Goal: Task Accomplishment & Management: Manage account settings

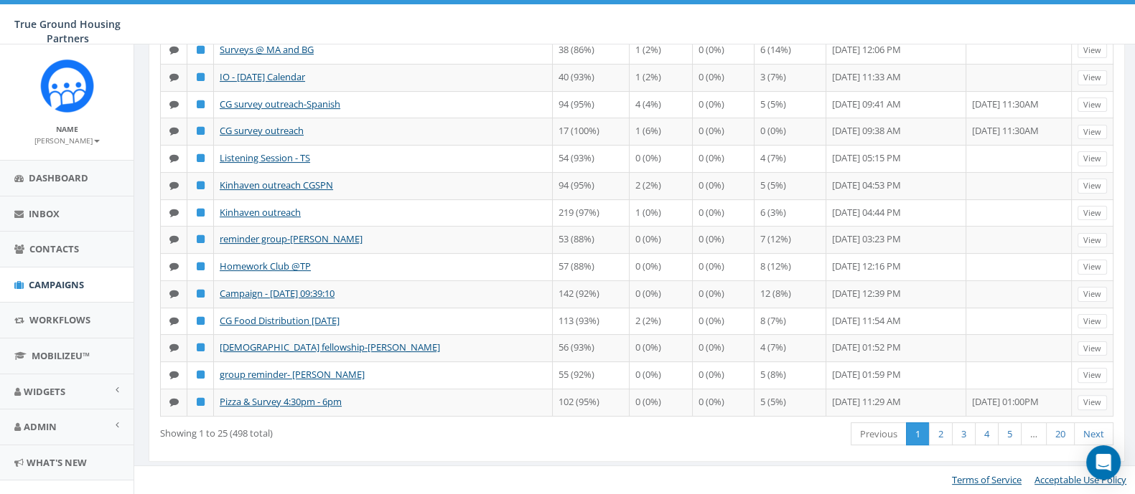
scroll to position [533, 0]
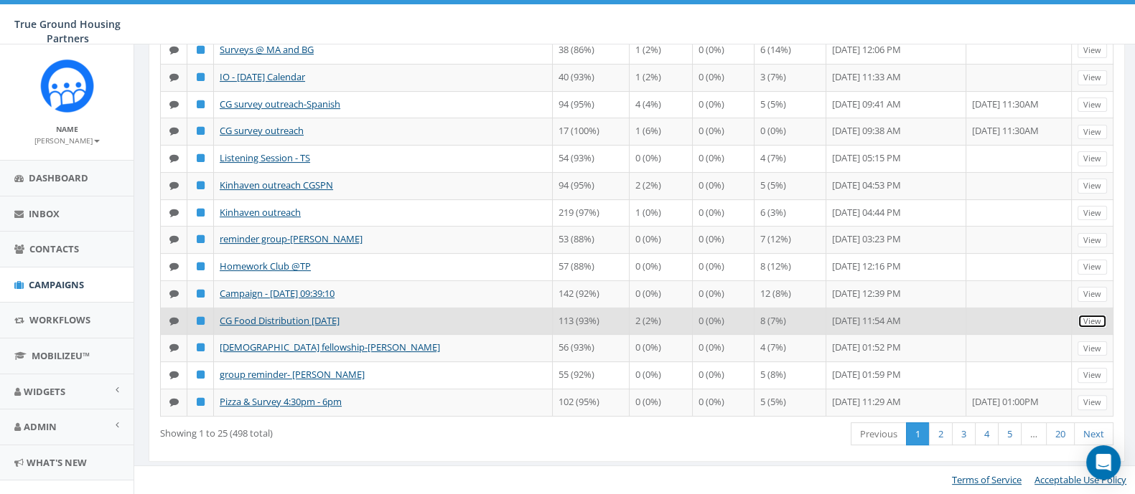
click at [1098, 329] on link "View" at bounding box center [1091, 321] width 29 height 15
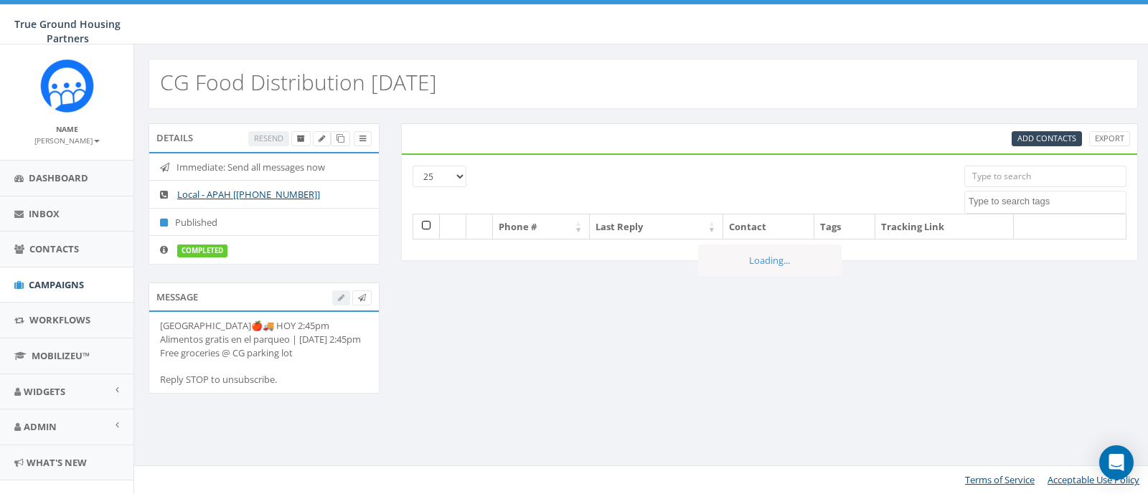
select select
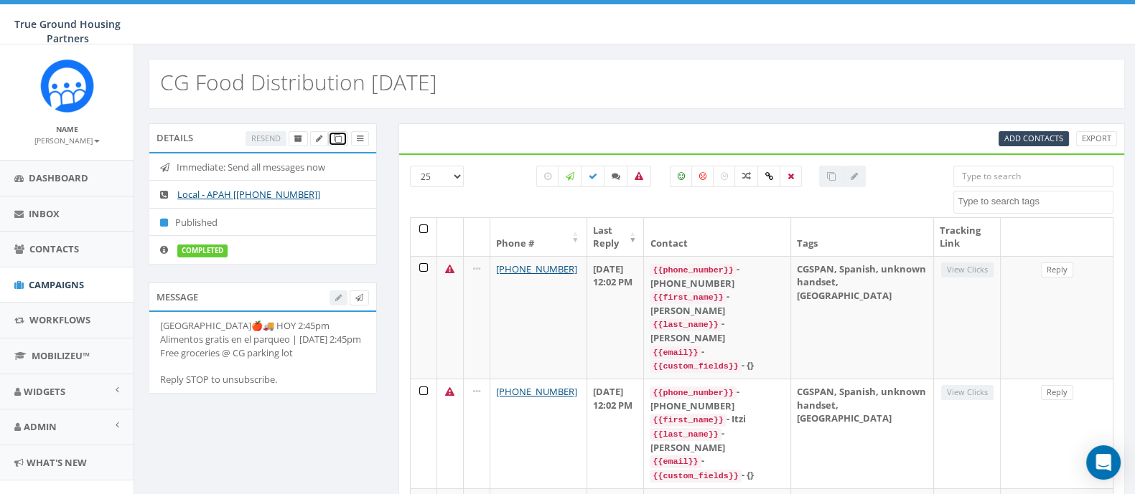
click at [339, 133] on span at bounding box center [338, 138] width 8 height 11
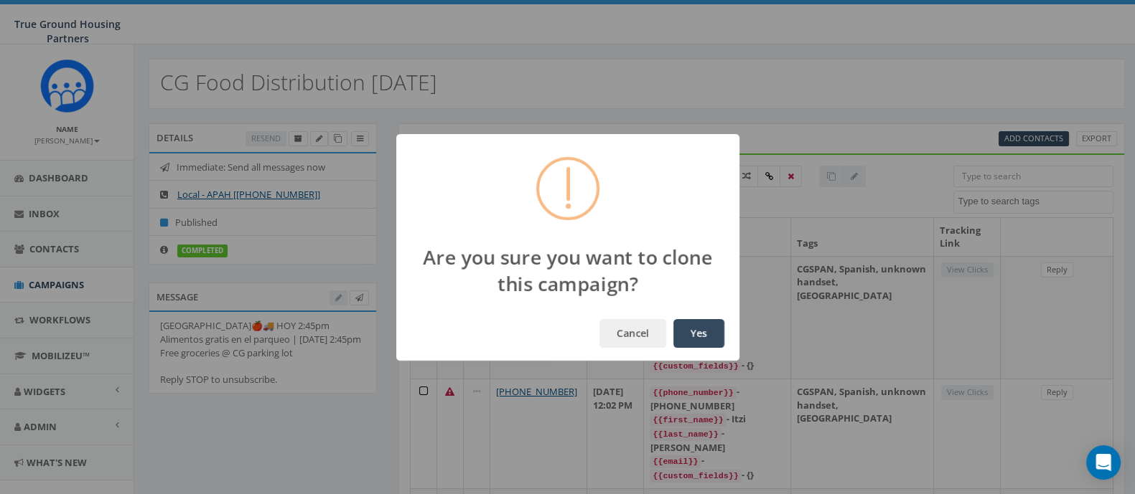
click at [700, 342] on button "Yes" at bounding box center [698, 333] width 51 height 29
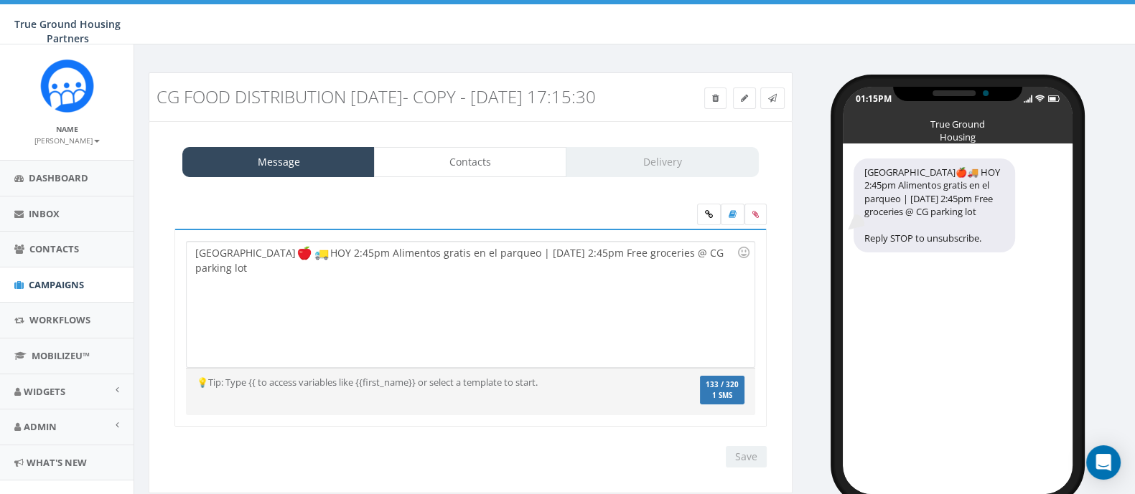
click at [345, 271] on div "Columbia Grove HOY 2:45pm Alimentos gratis en el parqueo | TODAY 2:45pm Free gr…" at bounding box center [470, 305] width 567 height 126
click at [596, 367] on div "Columbia Grove HOY pm Alimentos gratis en el parqueo | TODAY 2:45pm Free grocer…" at bounding box center [470, 305] width 567 height 126
click at [309, 278] on div "Columbia Grove HOY pm Alimentos gratis en el parqueo | TODAY 2:45pm Free grocer…" at bounding box center [470, 305] width 567 height 126
drag, startPoint x: 567, startPoint y: 271, endPoint x: 609, endPoint y: 313, distance: 59.4
click at [567, 271] on div "Columbia Grove HOY 3 pm Alimentos gratis en el parqueo | TODAY 2:45pm Free groc…" at bounding box center [470, 305] width 567 height 126
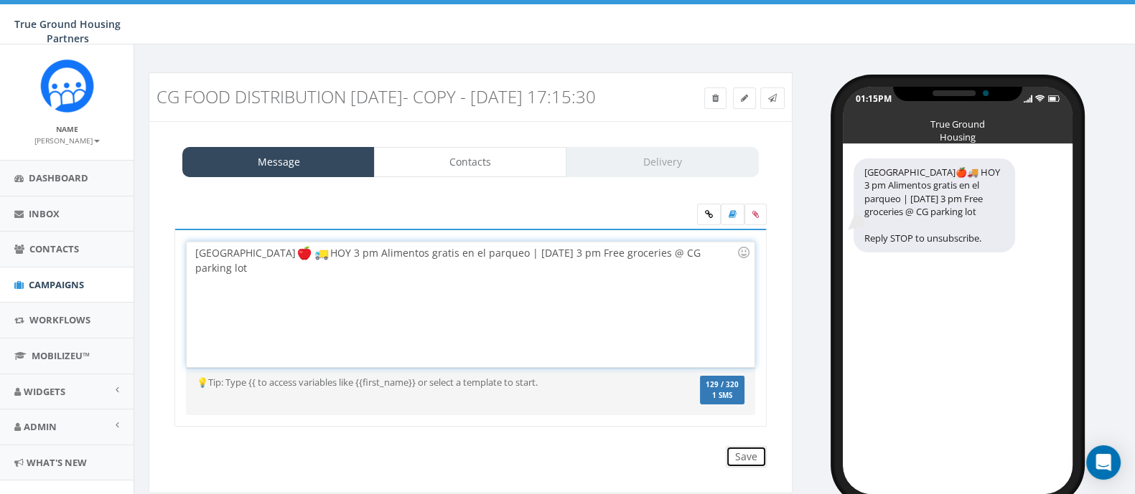
click at [762, 468] on input "Save" at bounding box center [746, 457] width 41 height 22
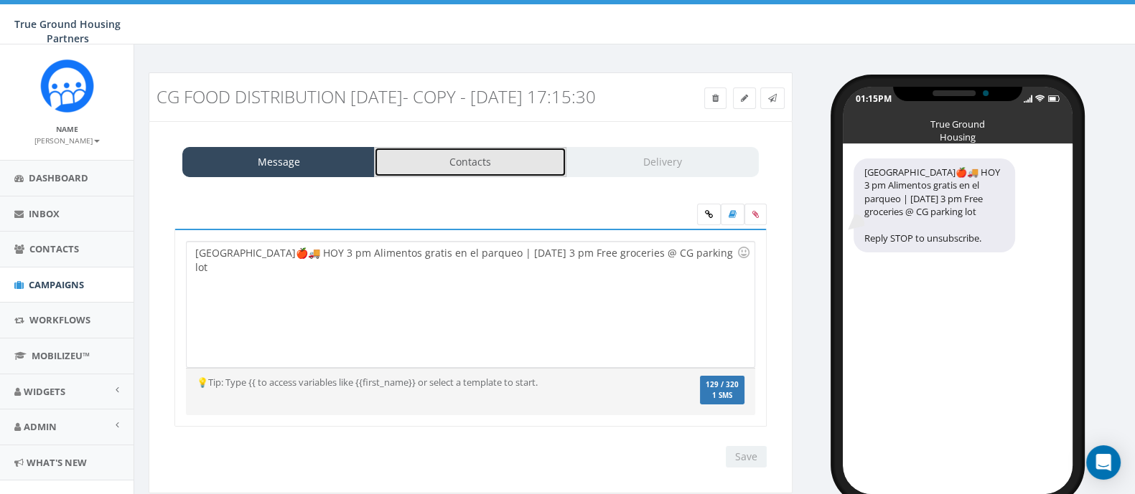
click at [526, 177] on link "Contacts" at bounding box center [470, 162] width 192 height 30
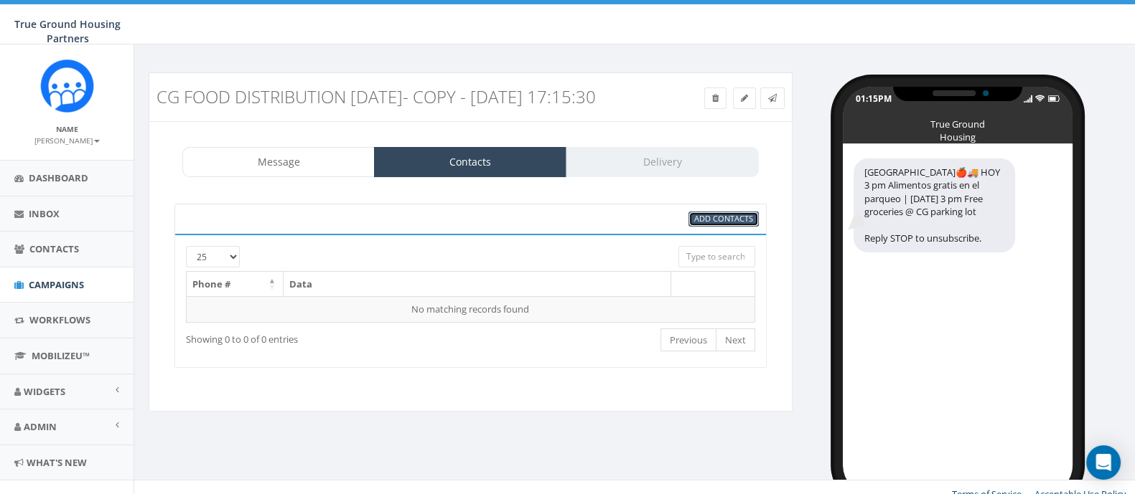
click at [707, 224] on span "Add Contacts" at bounding box center [723, 218] width 59 height 11
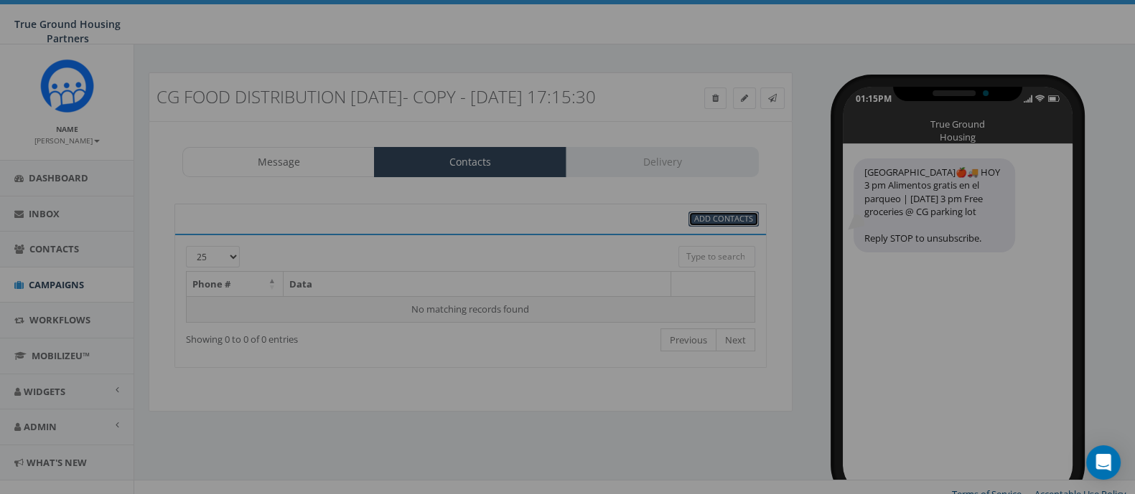
select select
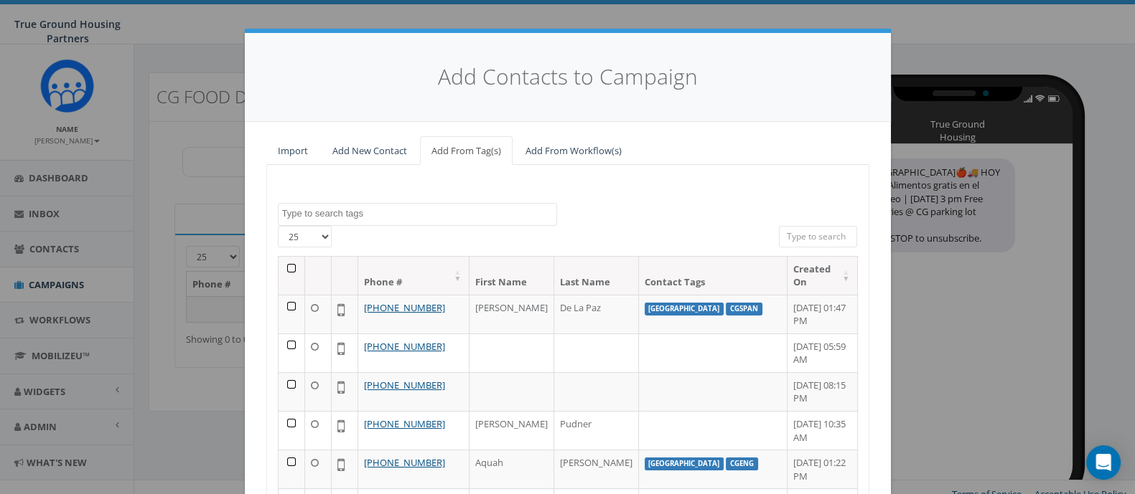
drag, startPoint x: 450, startPoint y: 219, endPoint x: 441, endPoint y: 219, distance: 8.6
click at [449, 219] on textarea "Search" at bounding box center [419, 213] width 274 height 13
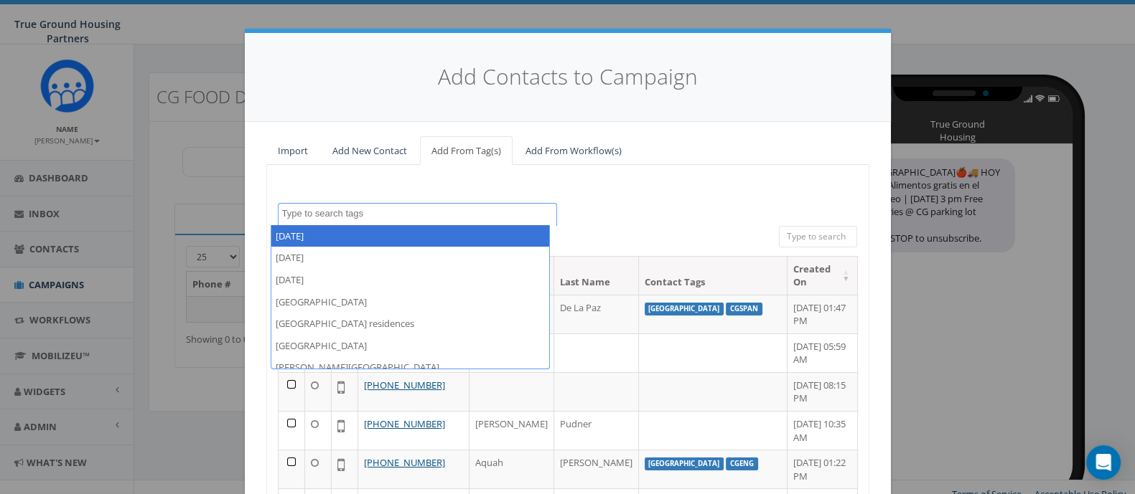
type textarea "o"
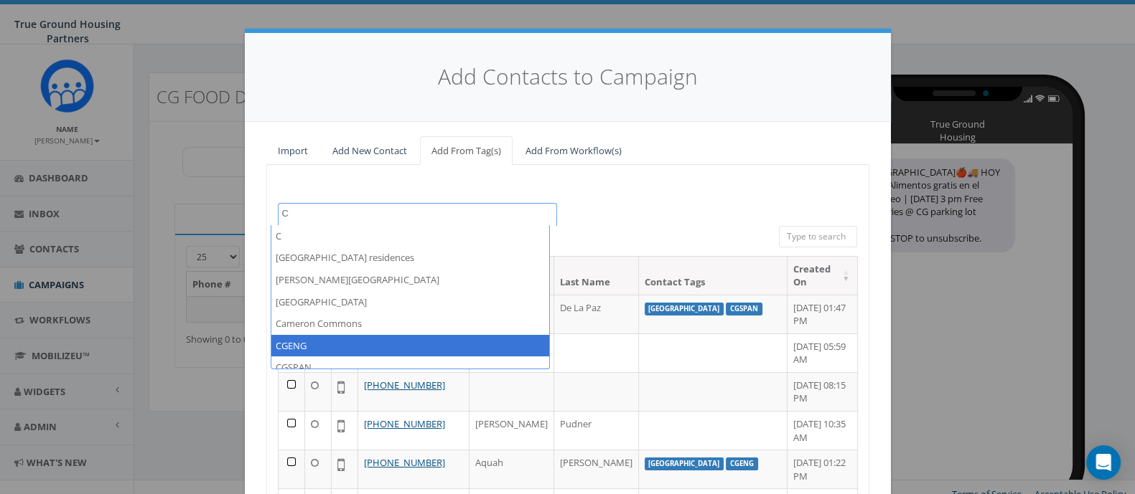
type textarea "C"
select select "CGENG"
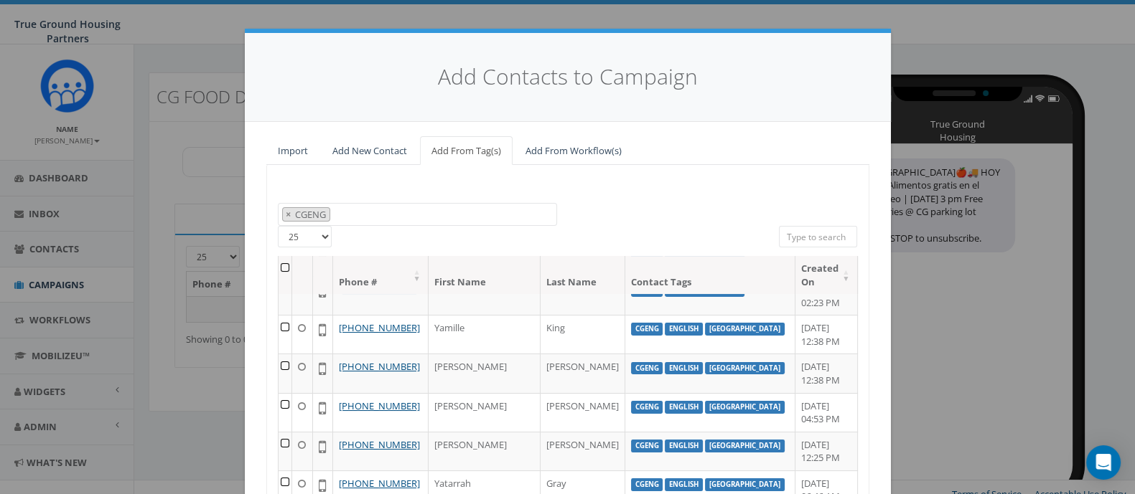
scroll to position [427, 0]
click at [494, 209] on span "× CGENG" at bounding box center [417, 215] width 279 height 24
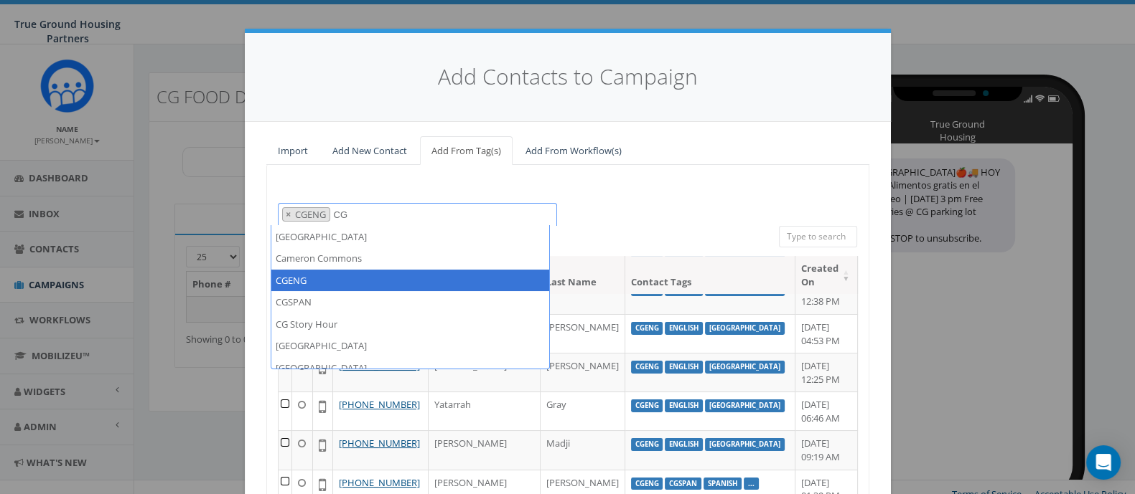
scroll to position [0, 0]
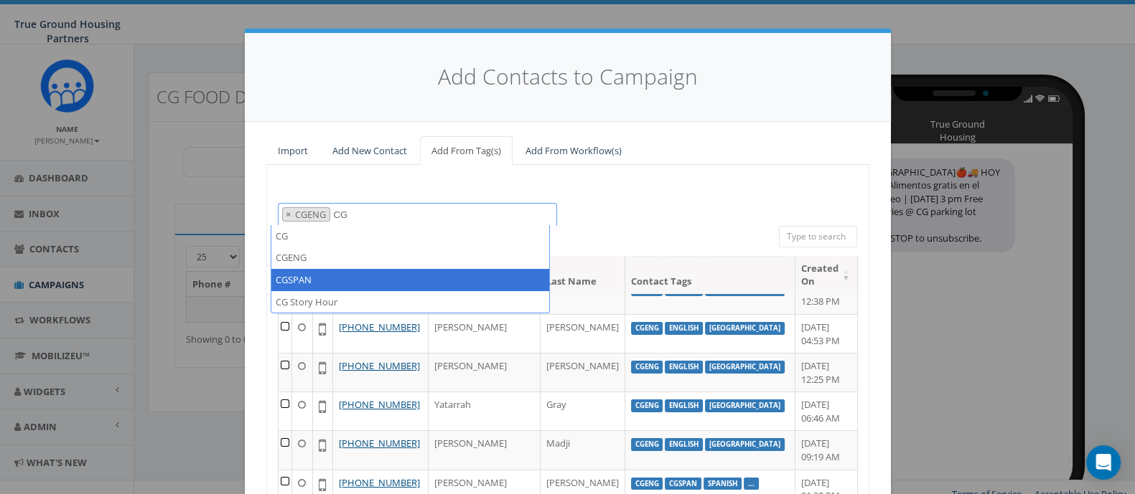
type textarea "CG"
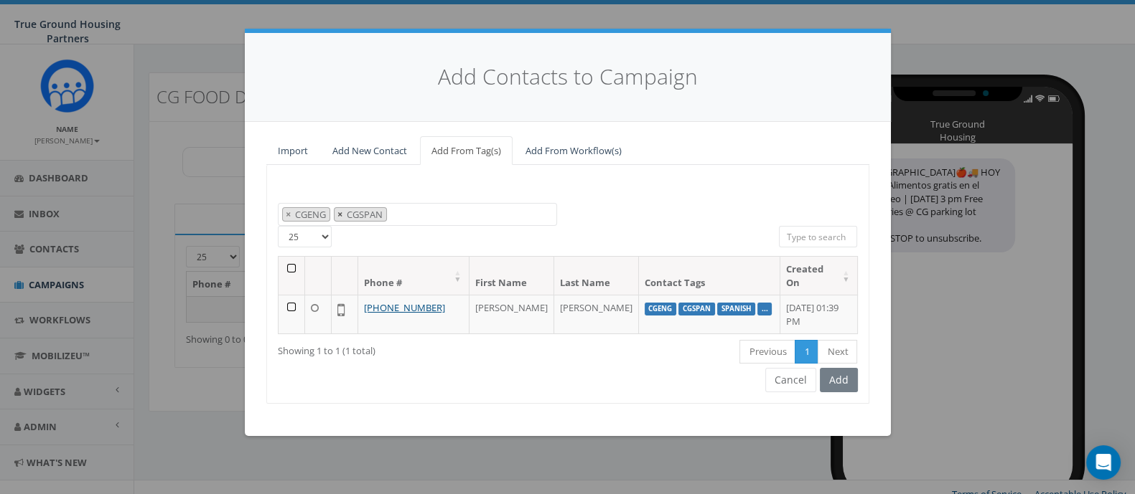
click at [341, 213] on span "×" at bounding box center [339, 214] width 5 height 13
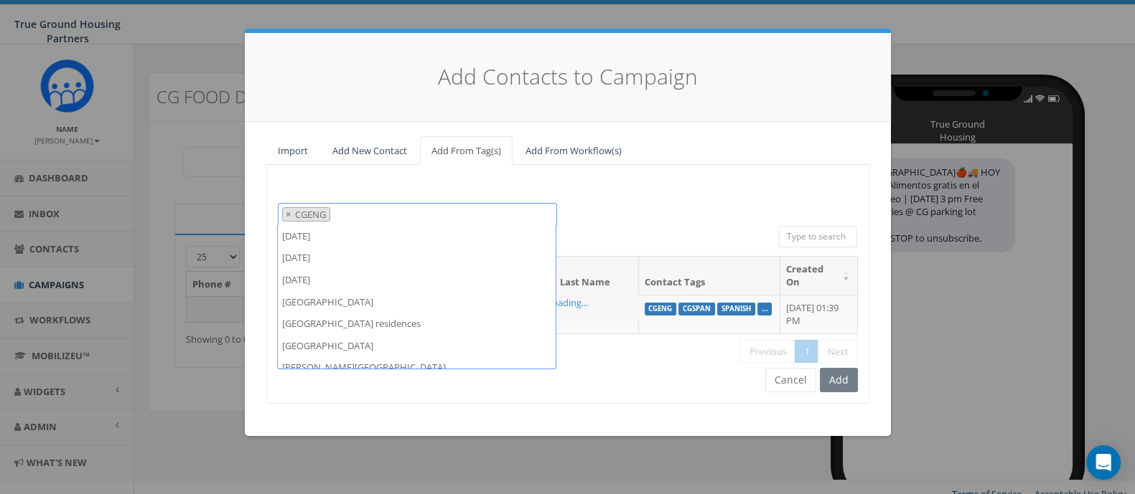
scroll to position [153, 0]
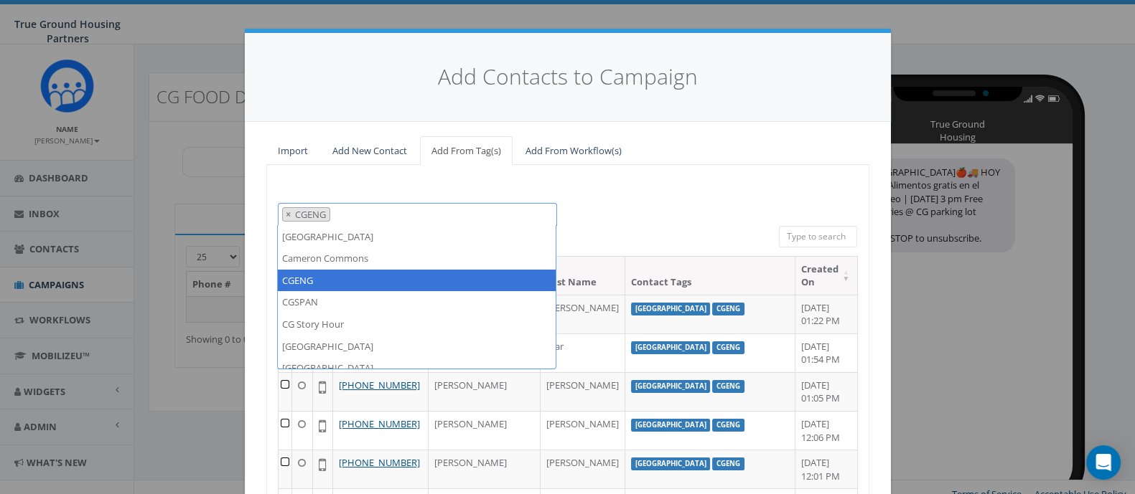
select select
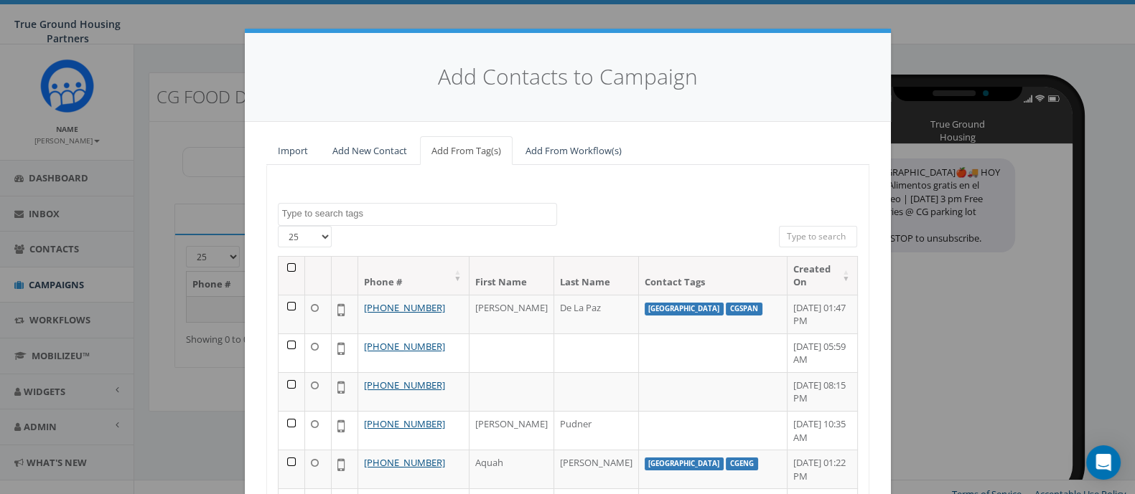
click at [283, 270] on th at bounding box center [291, 276] width 27 height 38
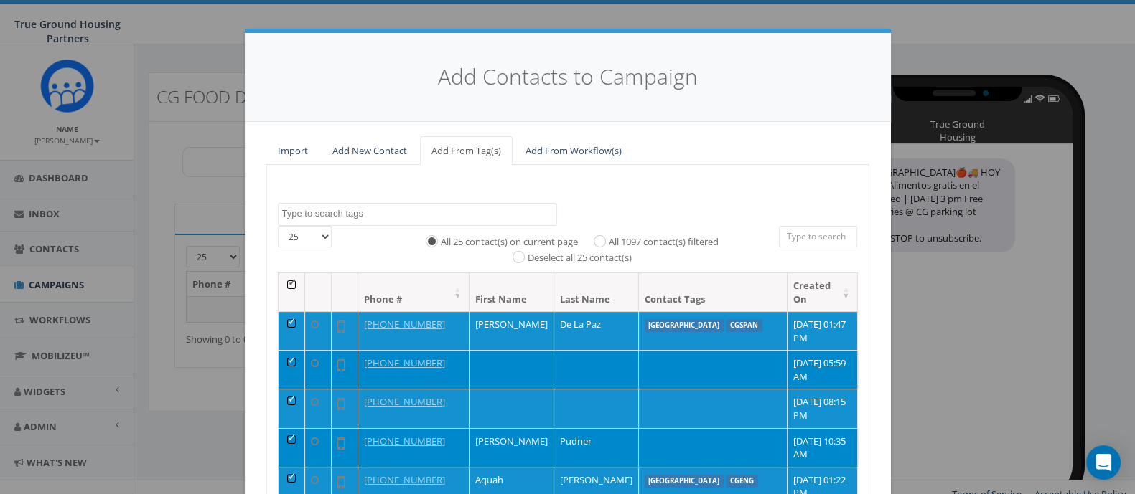
click at [382, 211] on textarea "Search" at bounding box center [419, 213] width 274 height 13
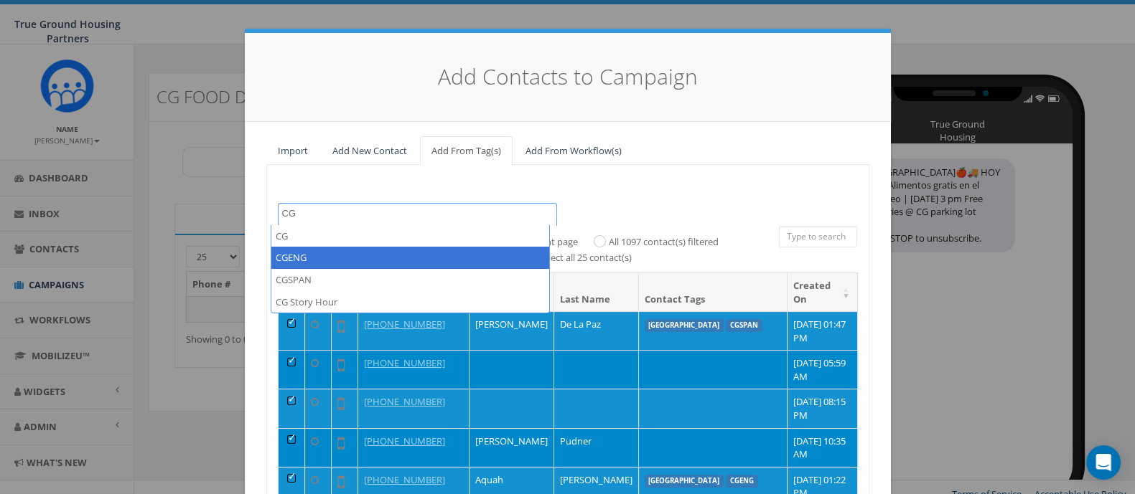
type textarea "CG"
select select "CGENG"
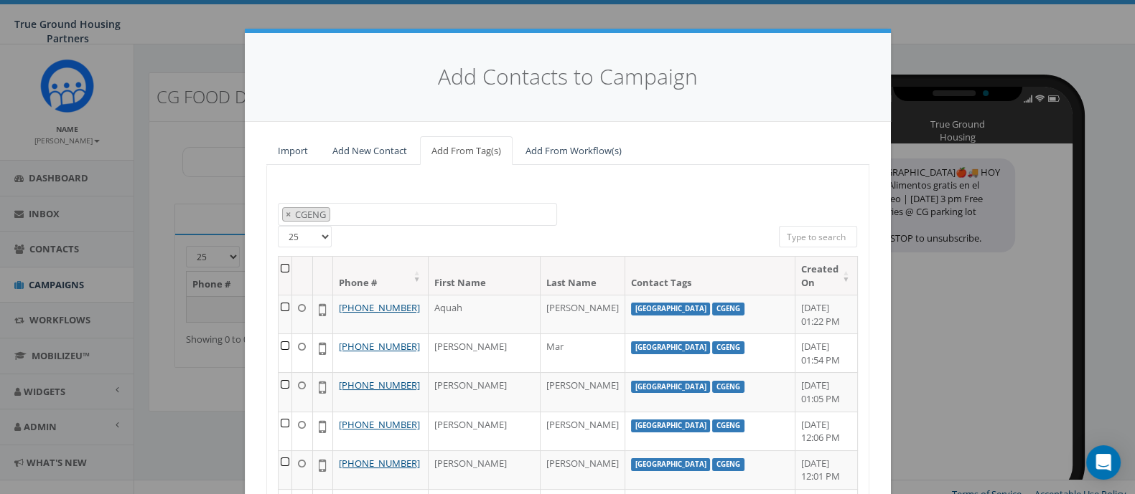
click at [285, 270] on th at bounding box center [285, 276] width 14 height 38
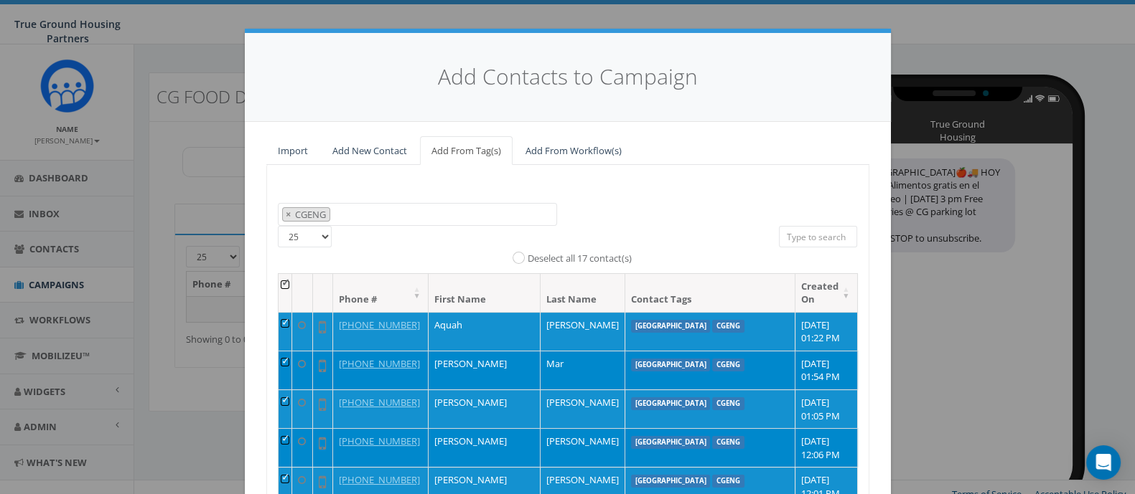
click at [535, 258] on label "Deselect all 17 contact(s)" at bounding box center [579, 259] width 104 height 14
click at [527, 258] on input "Deselect all 17 contact(s)" at bounding box center [521, 256] width 9 height 9
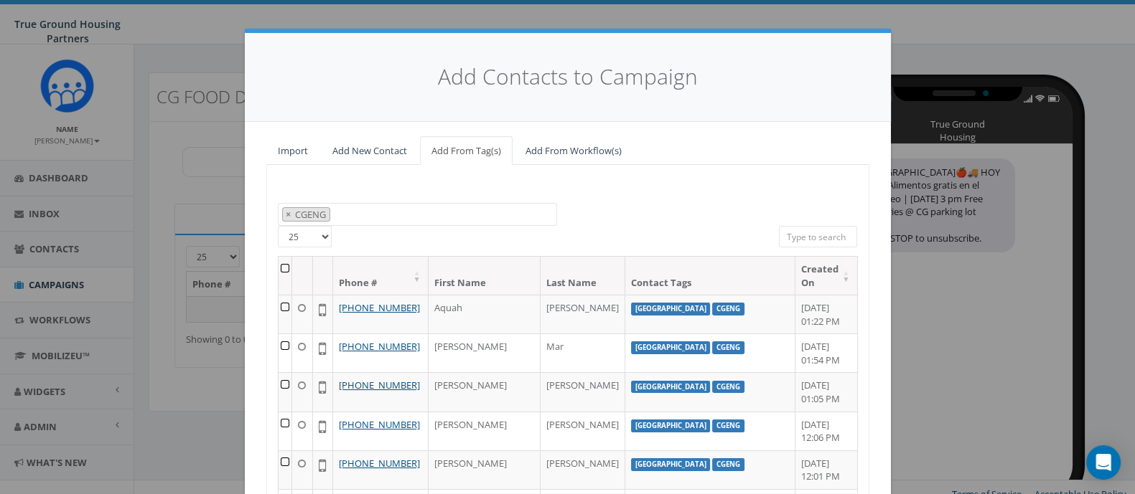
click at [289, 266] on th at bounding box center [285, 276] width 14 height 38
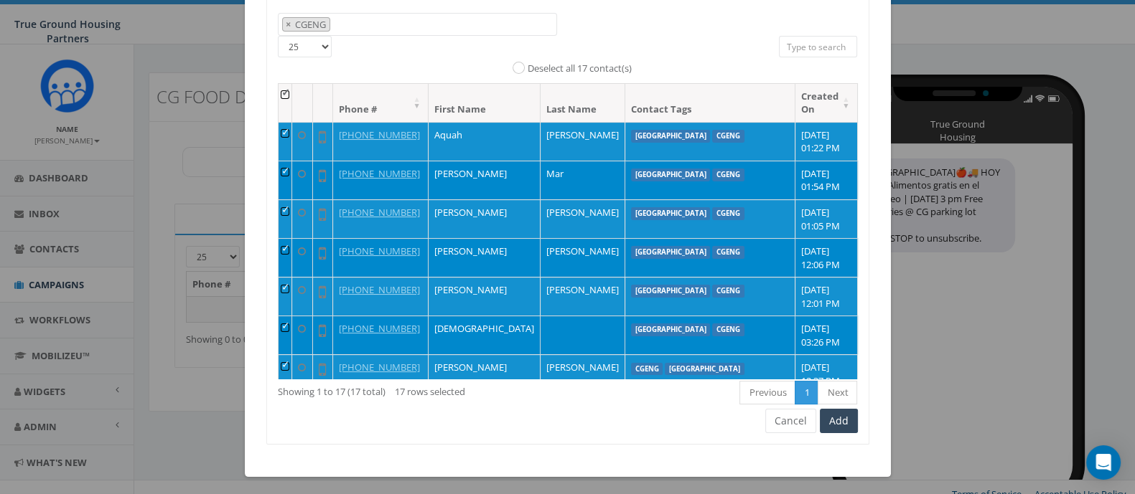
scroll to position [192, 0]
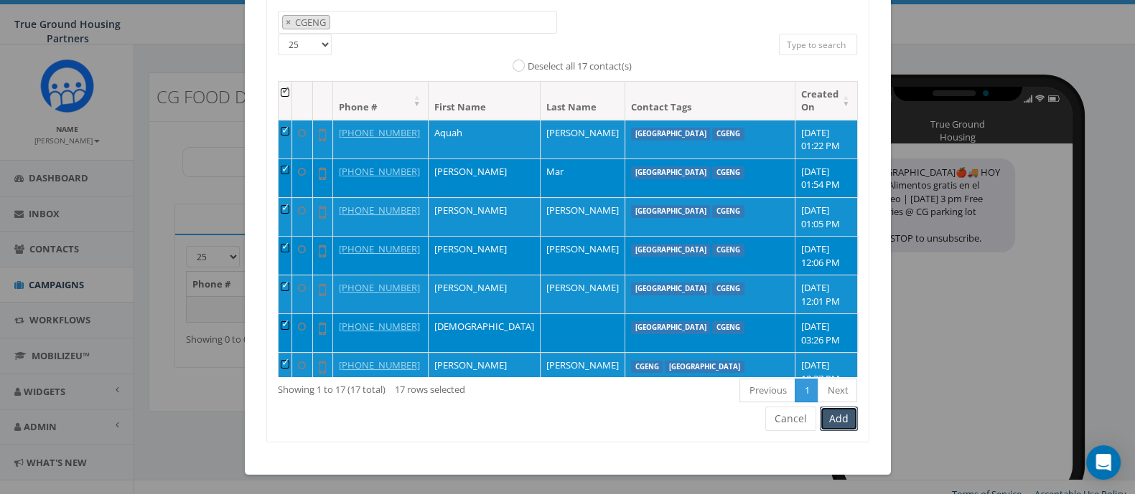
click at [833, 416] on button "Add" at bounding box center [839, 419] width 38 height 24
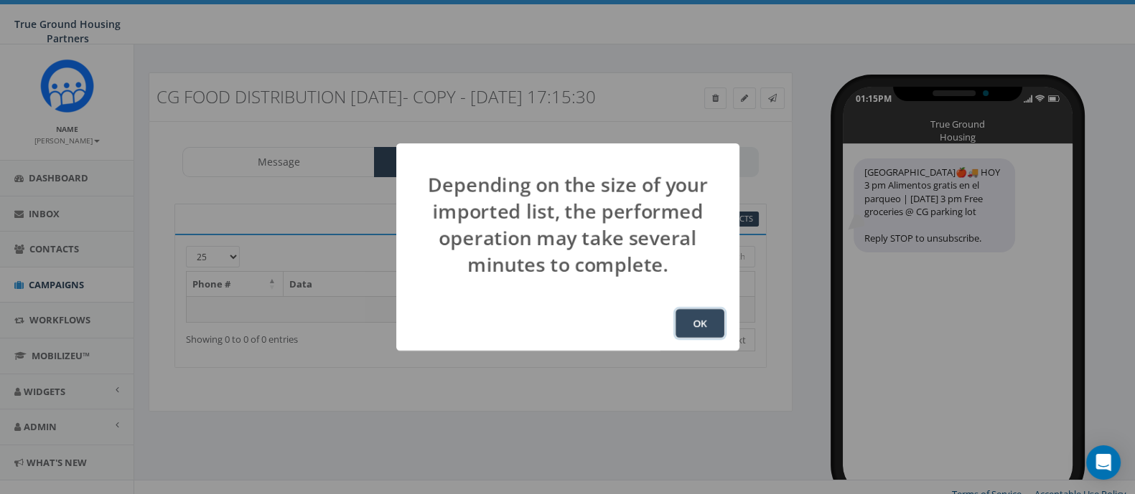
click at [703, 324] on button "OK" at bounding box center [699, 323] width 49 height 29
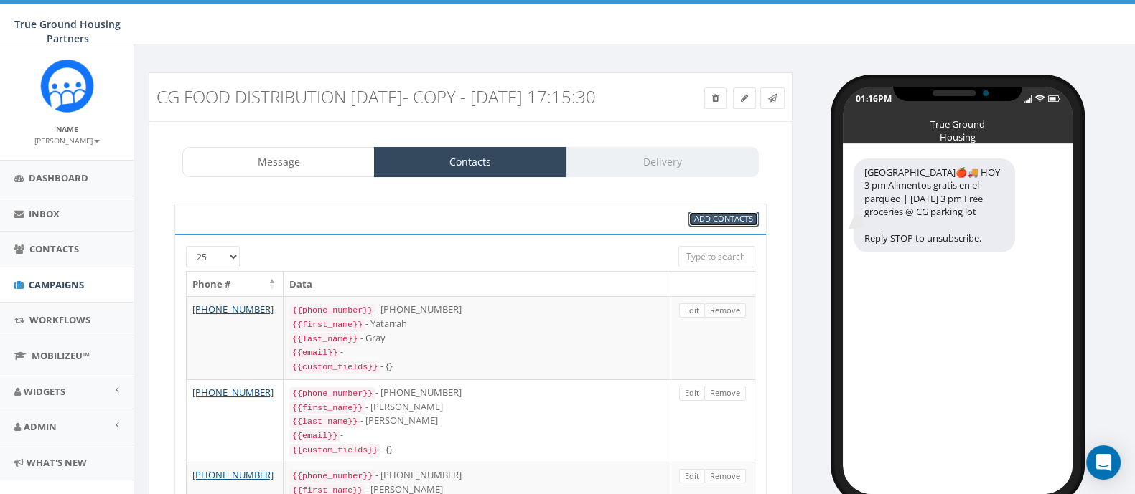
drag, startPoint x: 0, startPoint y: 0, endPoint x: 698, endPoint y: 238, distance: 737.8
click at [698, 224] on span "Add Contacts" at bounding box center [723, 218] width 59 height 11
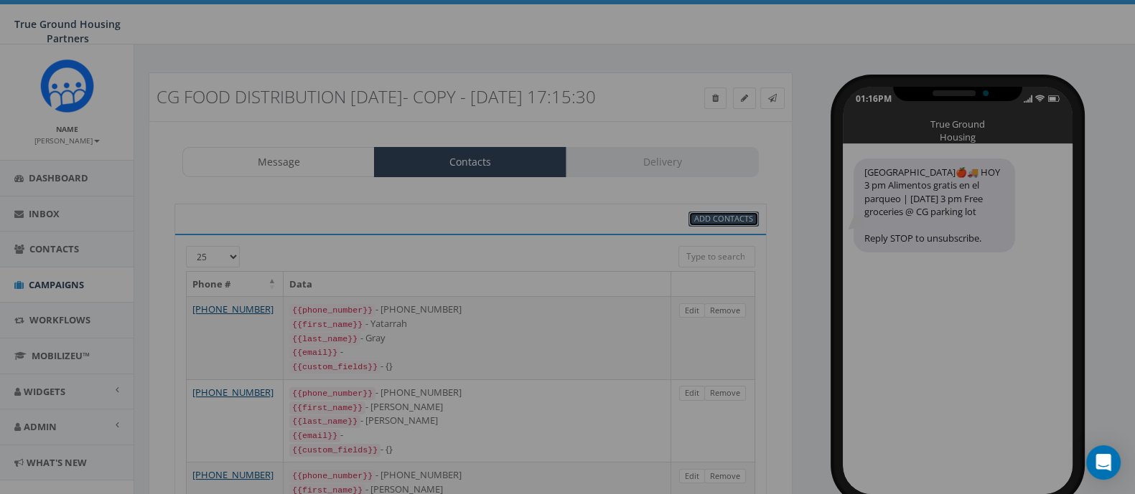
select select
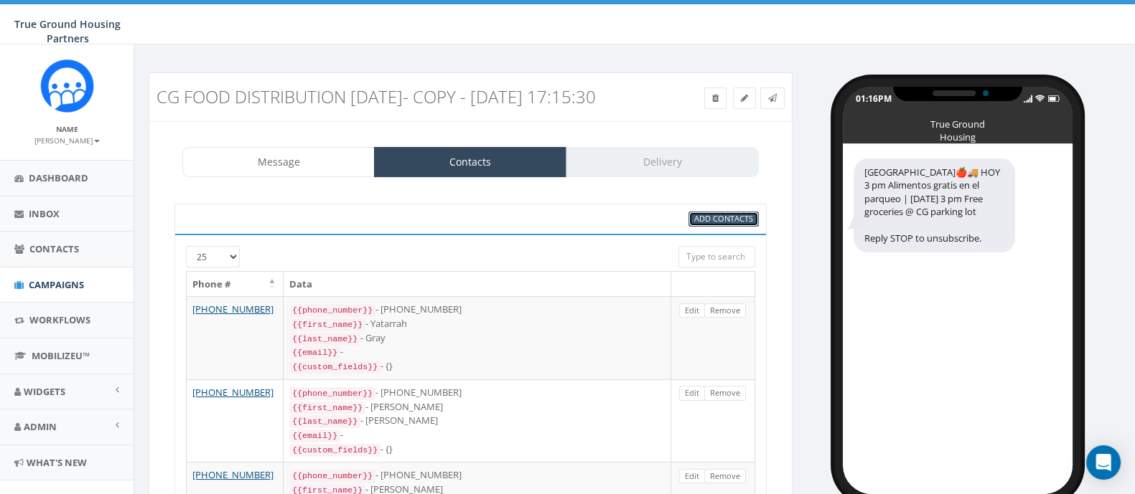
click at [726, 224] on span "Add Contacts" at bounding box center [723, 218] width 59 height 11
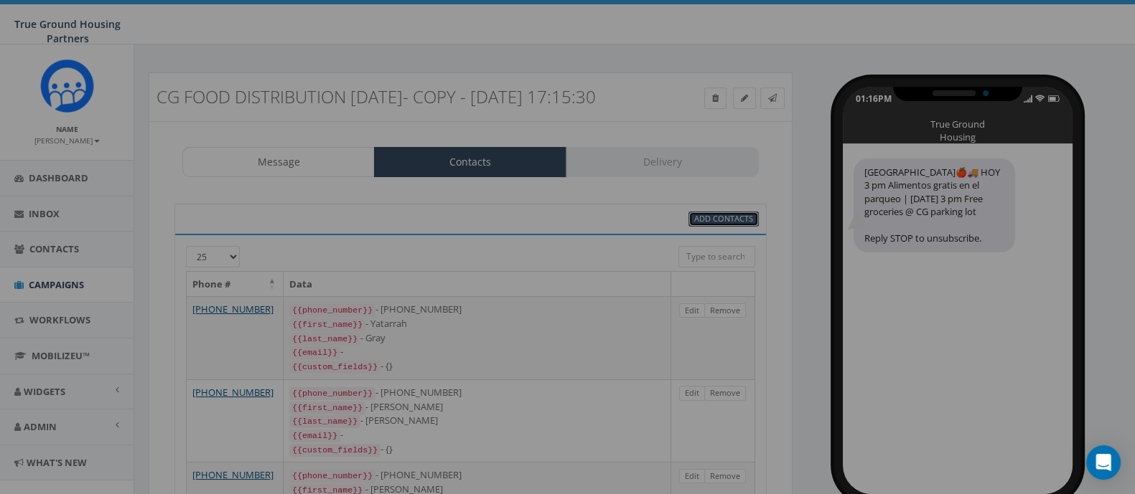
select select
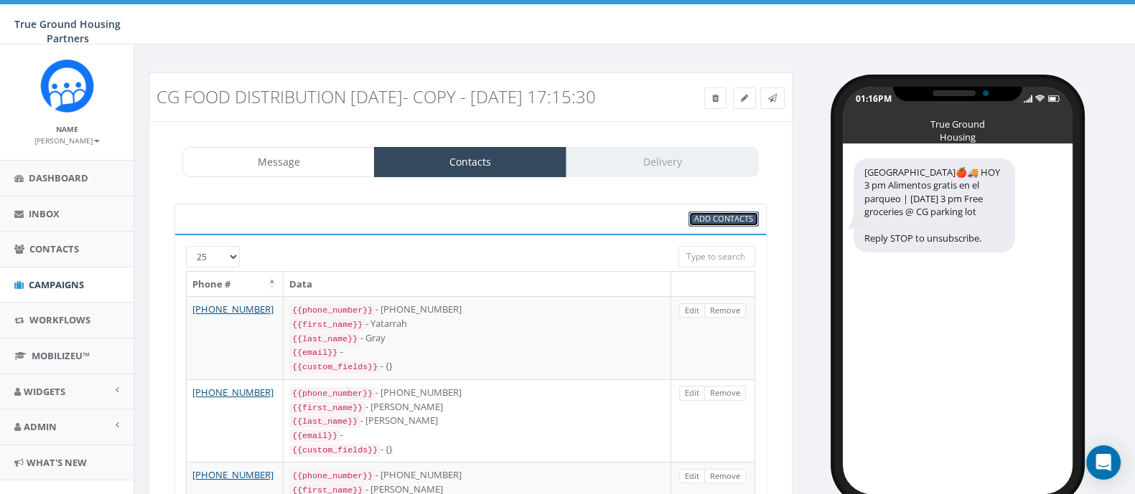
click at [705, 224] on span "Add Contacts" at bounding box center [723, 218] width 59 height 11
select select
click at [743, 227] on link "Add Contacts" at bounding box center [723, 219] width 70 height 15
select select
click at [666, 227] on div "Add Contacts" at bounding box center [570, 219] width 398 height 15
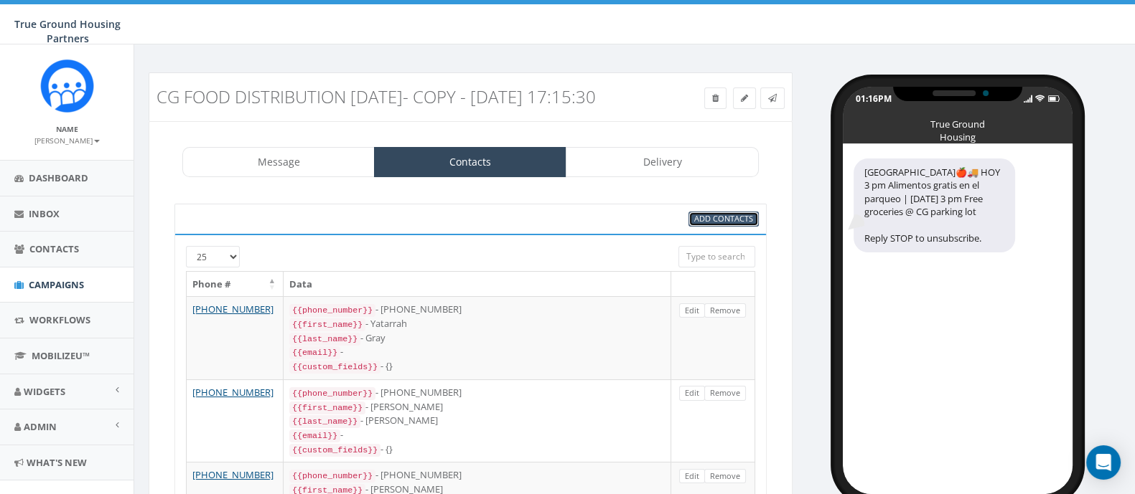
click at [703, 224] on span "Add Contacts" at bounding box center [723, 218] width 59 height 11
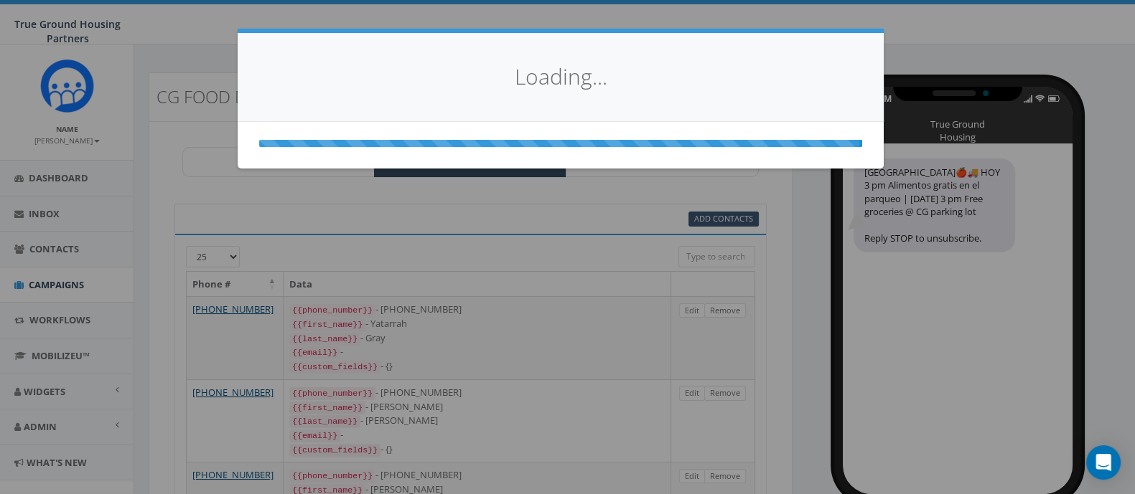
select select
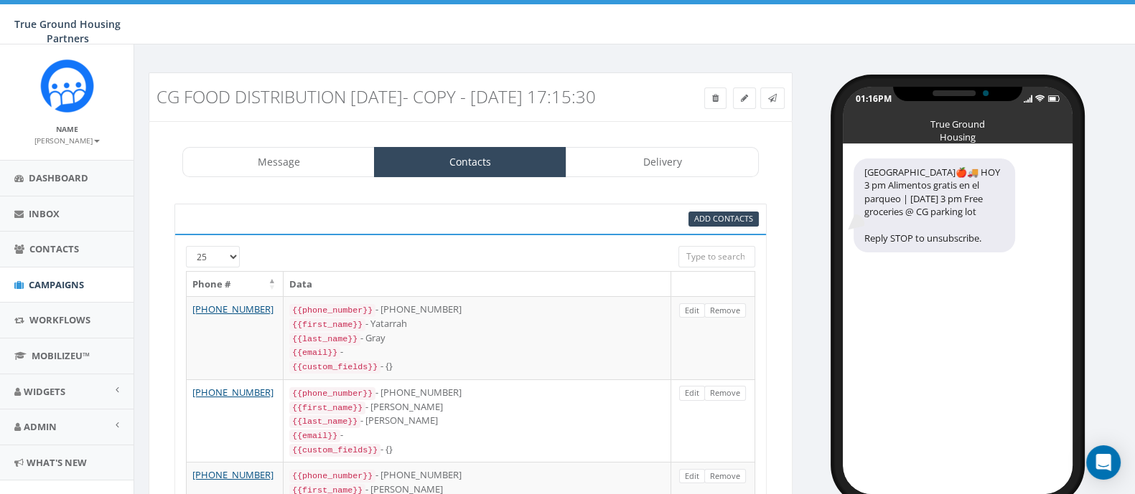
click at [59, 112] on img at bounding box center [67, 86] width 54 height 54
click at [61, 188] on link "Dashboard" at bounding box center [66, 178] width 133 height 35
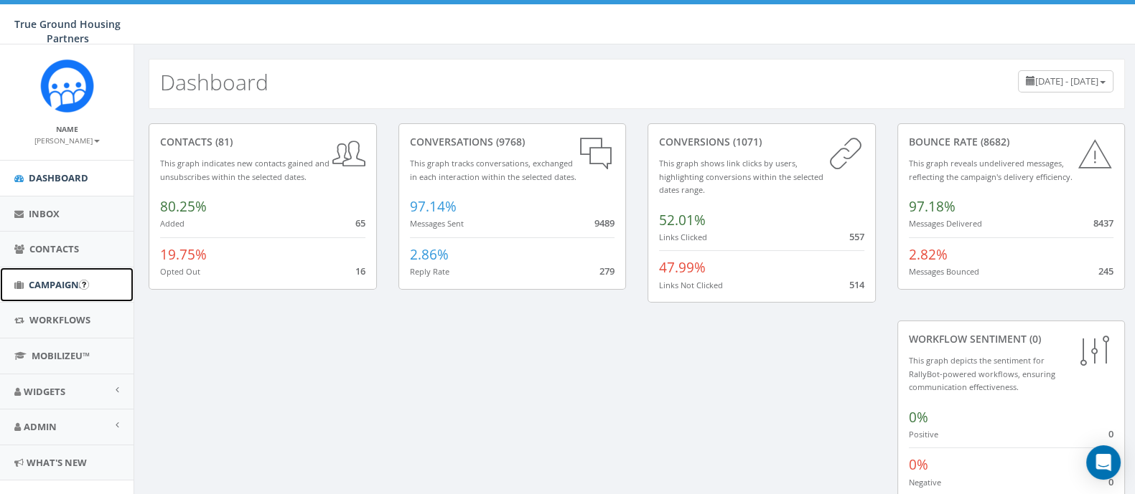
click at [46, 284] on span "Campaigns" at bounding box center [56, 284] width 55 height 13
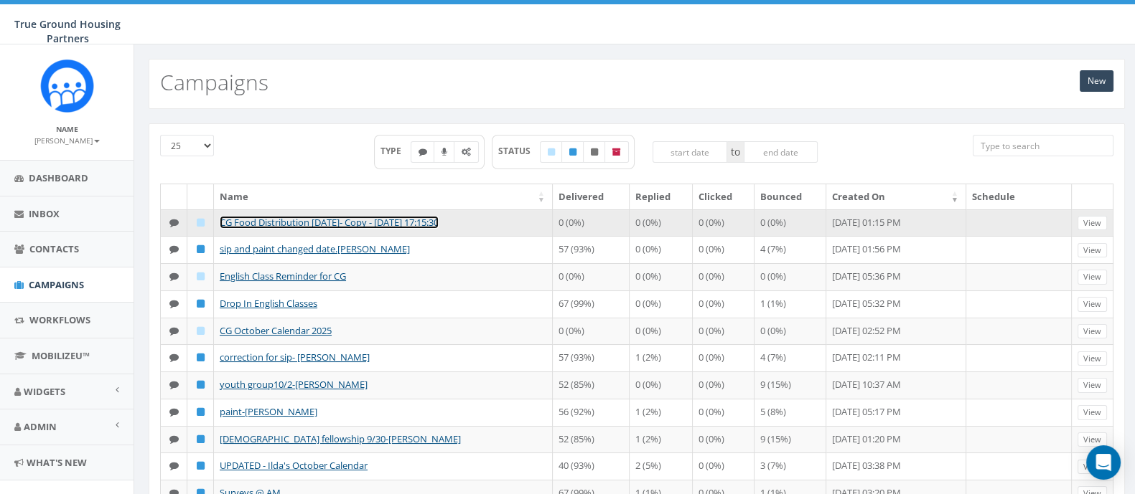
click at [439, 222] on link "CG Food Distribution 9/24/25- Copy - 2025-10-08 17:15:30" at bounding box center [329, 222] width 219 height 13
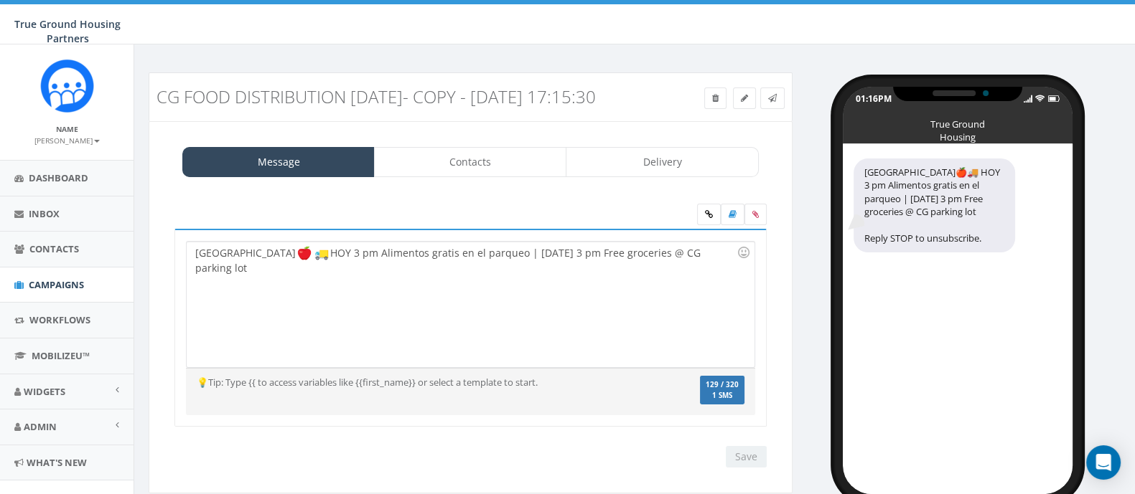
click at [334, 96] on h3 "CG Food Distribution [DATE]- Copy - [DATE] 17:15:30" at bounding box center [388, 97] width 465 height 19
click at [741, 104] on link at bounding box center [744, 99] width 23 height 22
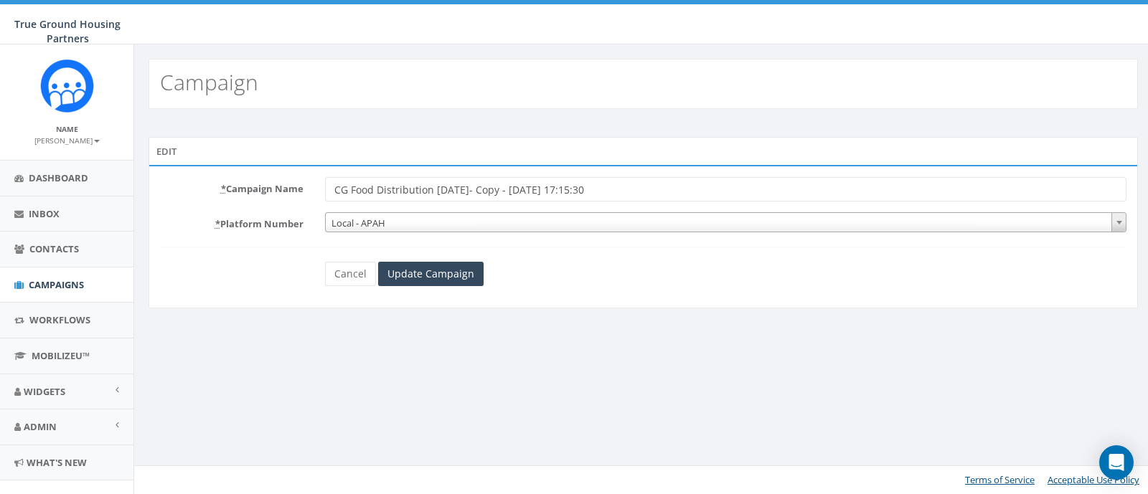
drag, startPoint x: 433, startPoint y: 188, endPoint x: 815, endPoint y: 216, distance: 382.8
click at [815, 216] on form "* Campaign Name CG Food Distribution [DATE]- Copy - [DATE] 17:15:30 * Platform …" at bounding box center [643, 231] width 967 height 109
type input "CG Food Distribution [DATE]"
click at [462, 265] on input "Update Campaign" at bounding box center [431, 274] width 106 height 24
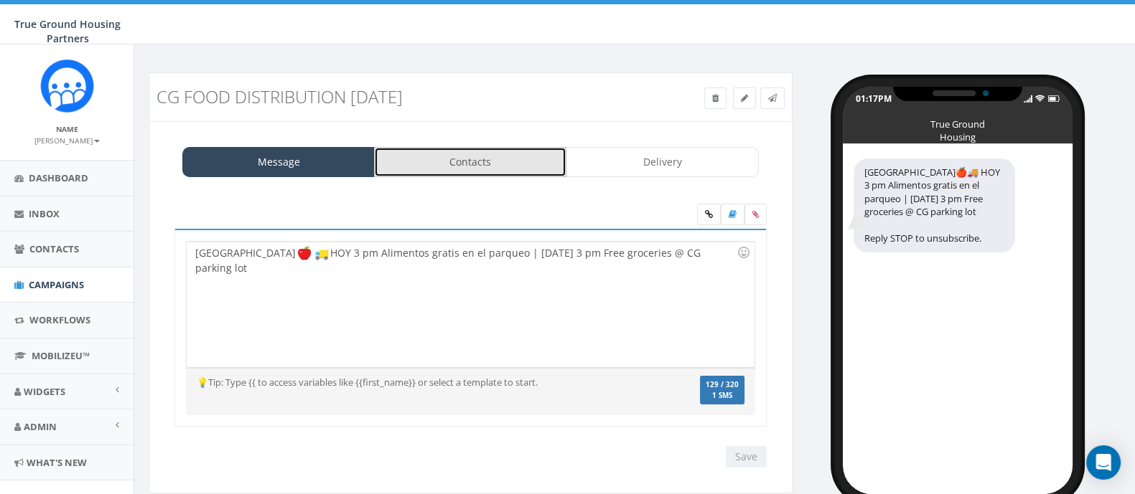
click at [472, 162] on link "Contacts" at bounding box center [470, 162] width 192 height 30
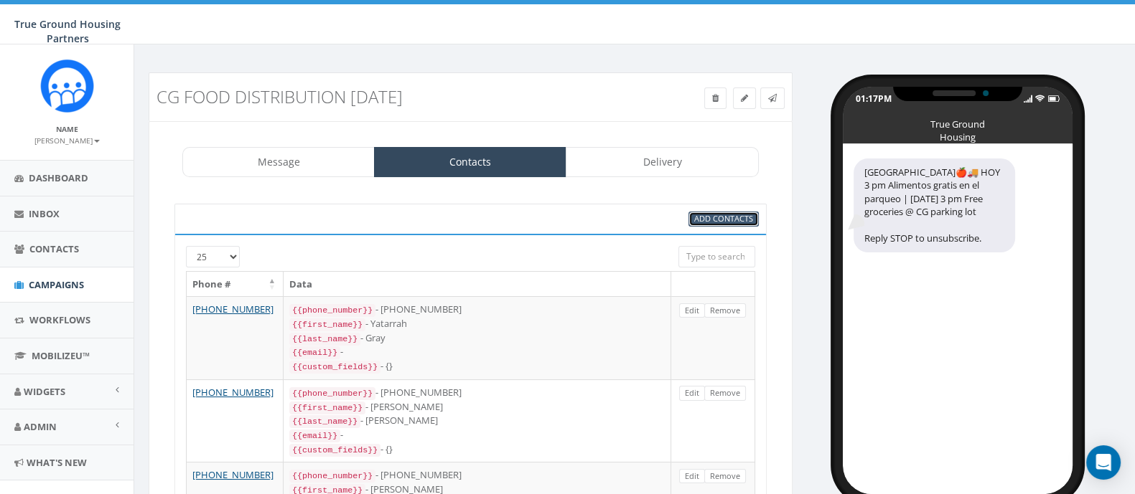
click at [709, 219] on span "Add Contacts" at bounding box center [723, 218] width 59 height 11
select select
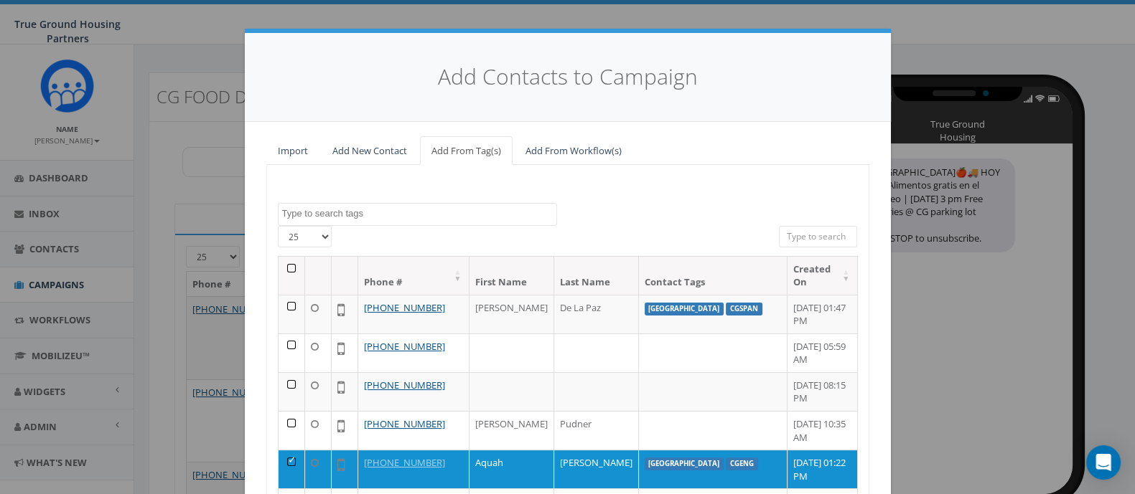
click at [441, 210] on textarea "Search" at bounding box center [419, 213] width 274 height 13
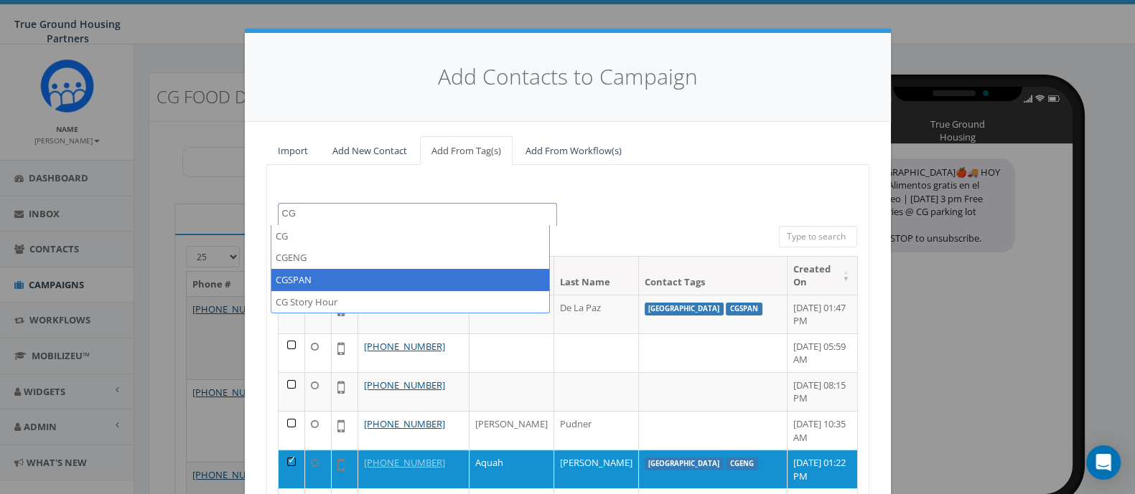
type textarea "CG"
select select "CGSPAN"
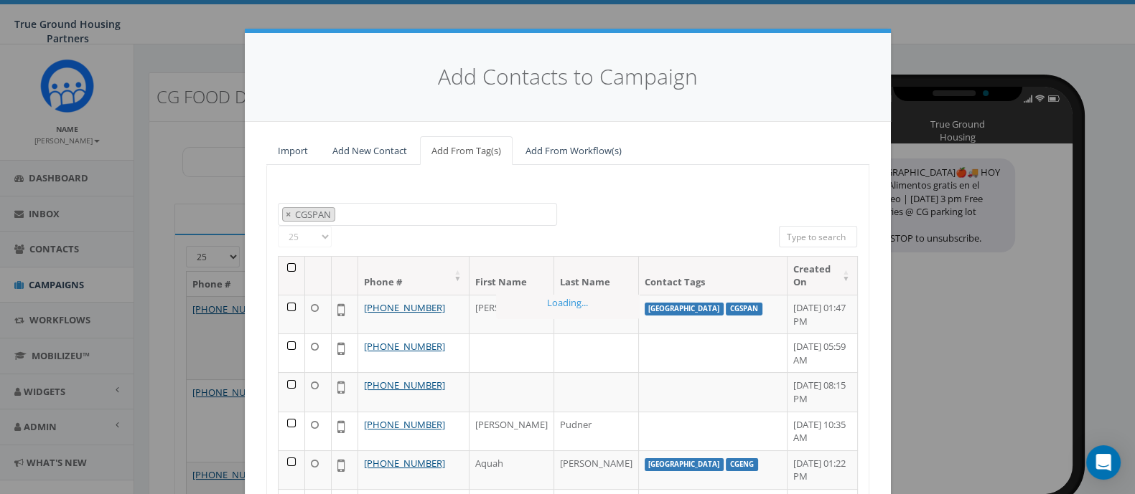
scroll to position [121, 0]
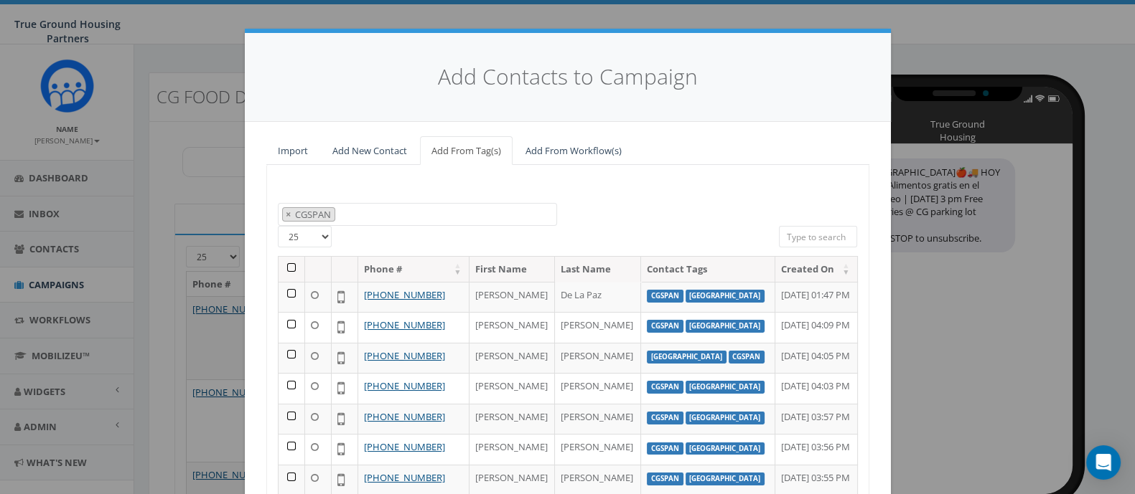
click at [278, 268] on th at bounding box center [291, 269] width 27 height 25
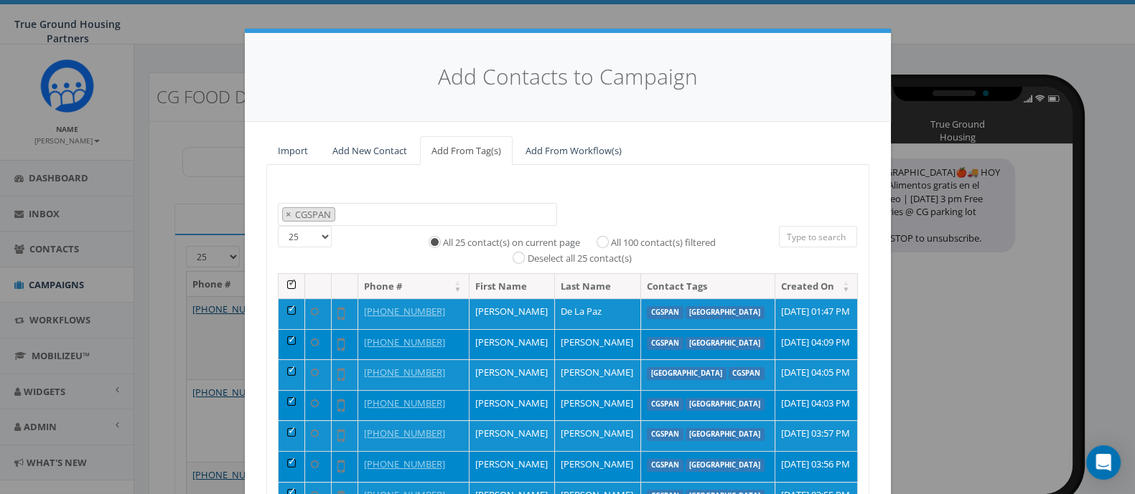
click at [588, 241] on div "All 100 contact(s) filtered" at bounding box center [651, 241] width 128 height 17
click at [601, 242] on input "All 100 contact(s) filtered" at bounding box center [605, 240] width 9 height 9
radio input "true"
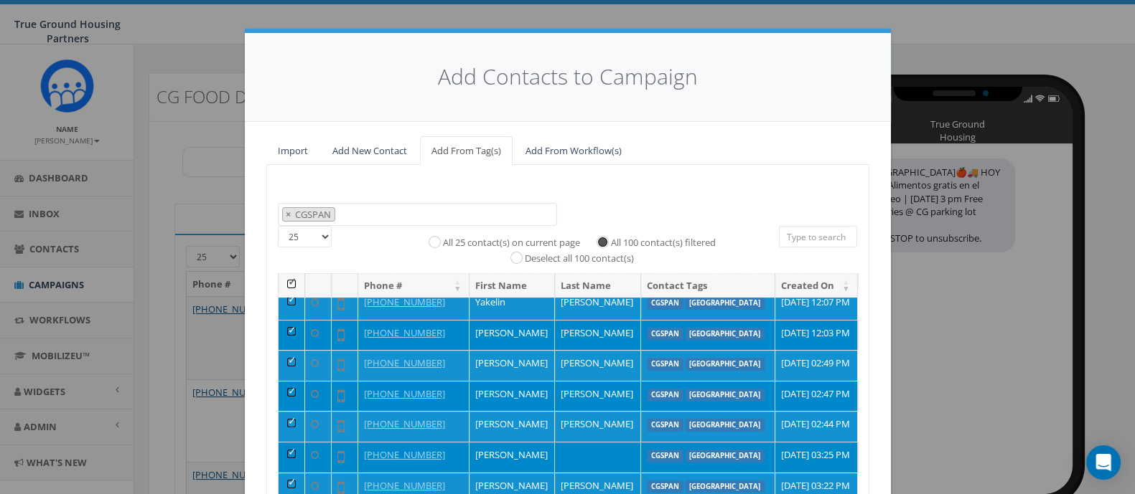
scroll to position [192, 0]
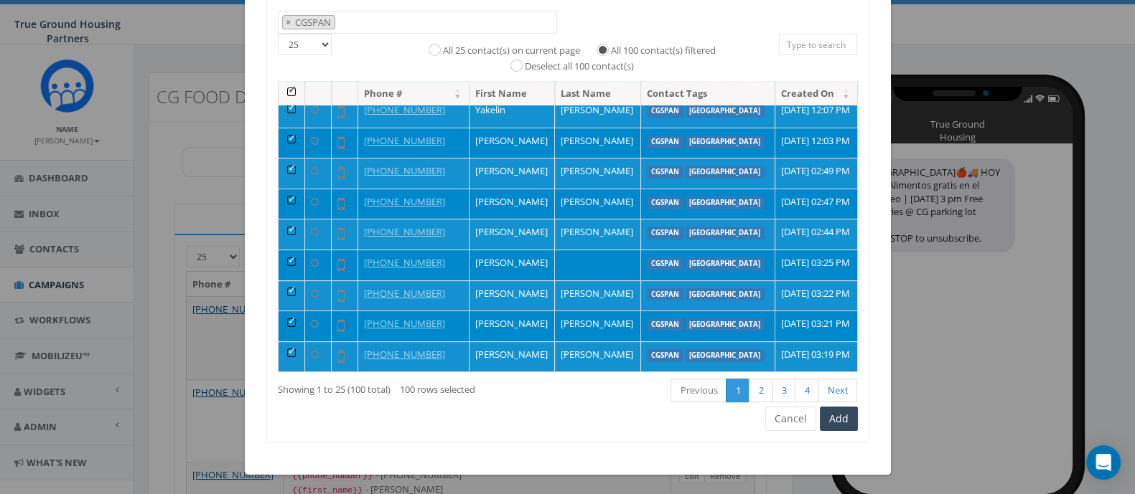
click at [850, 415] on div "2024/10/01 2024/11/22 2025/04/16 Arlington Mill Arlington Mill residences Arna …" at bounding box center [567, 208] width 603 height 470
click at [835, 422] on button "Add" at bounding box center [839, 419] width 38 height 24
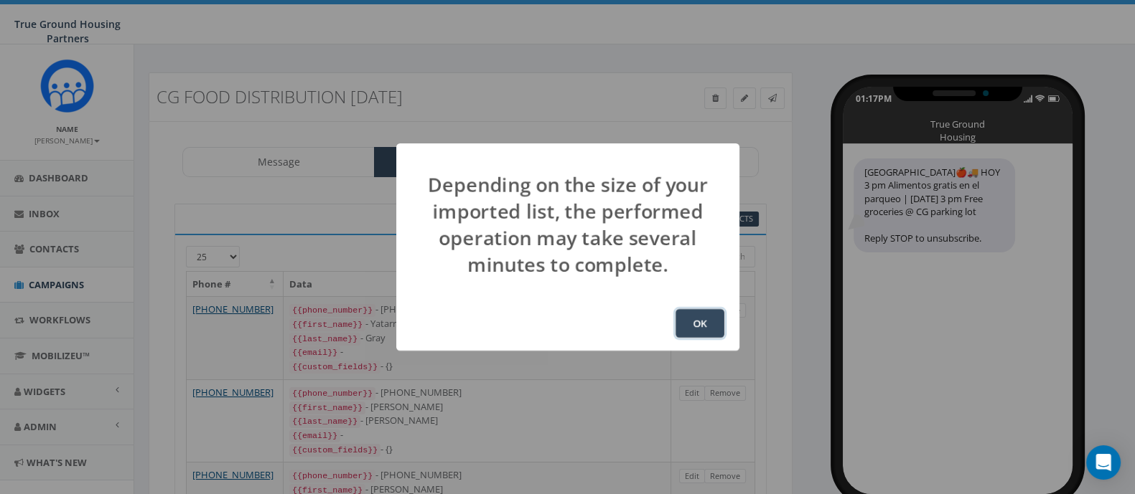
click at [695, 320] on button "OK" at bounding box center [699, 323] width 49 height 29
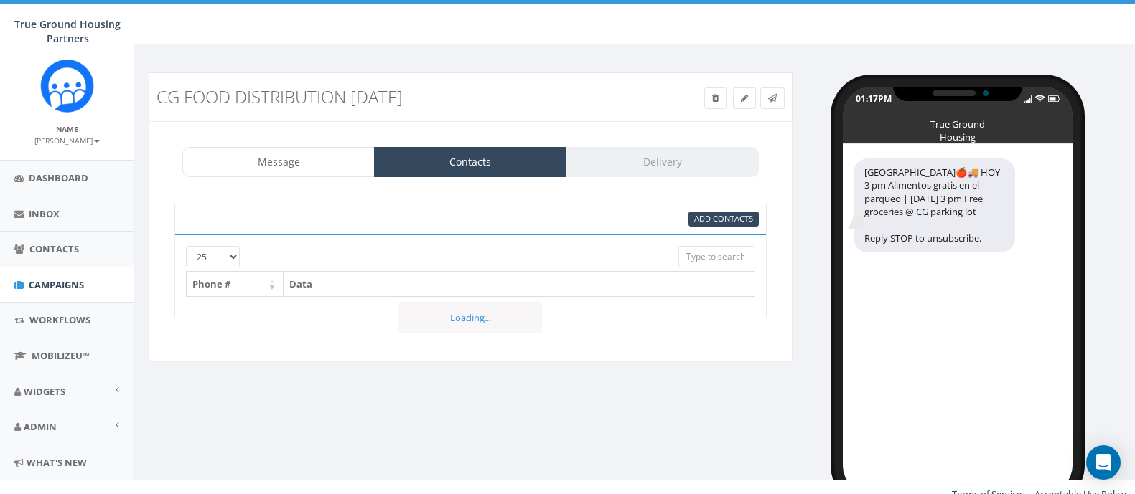
select select "1384"
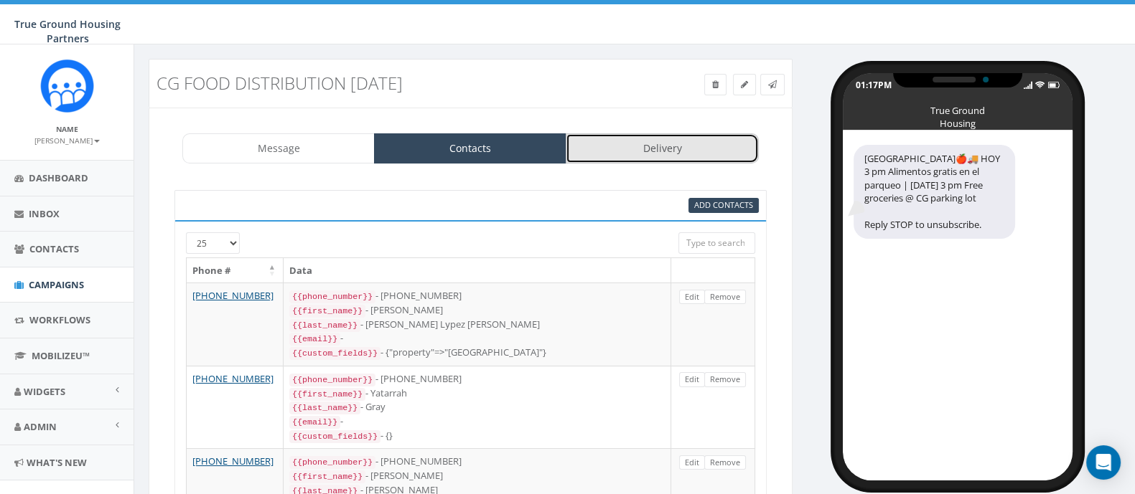
drag, startPoint x: 0, startPoint y: 0, endPoint x: 678, endPoint y: 147, distance: 694.0
click at [678, 147] on link "Delivery" at bounding box center [662, 148] width 192 height 30
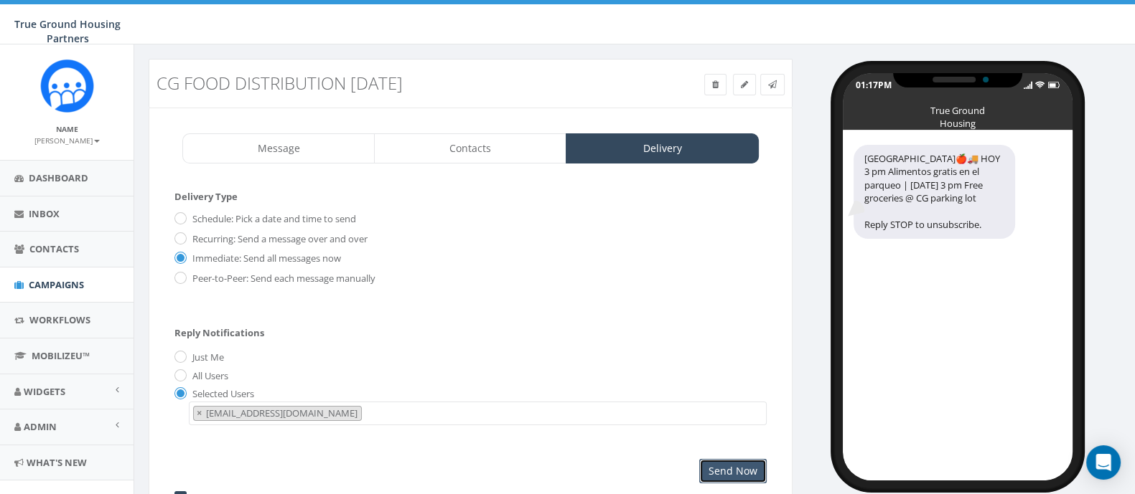
click at [743, 472] on input "Send Now" at bounding box center [732, 471] width 67 height 24
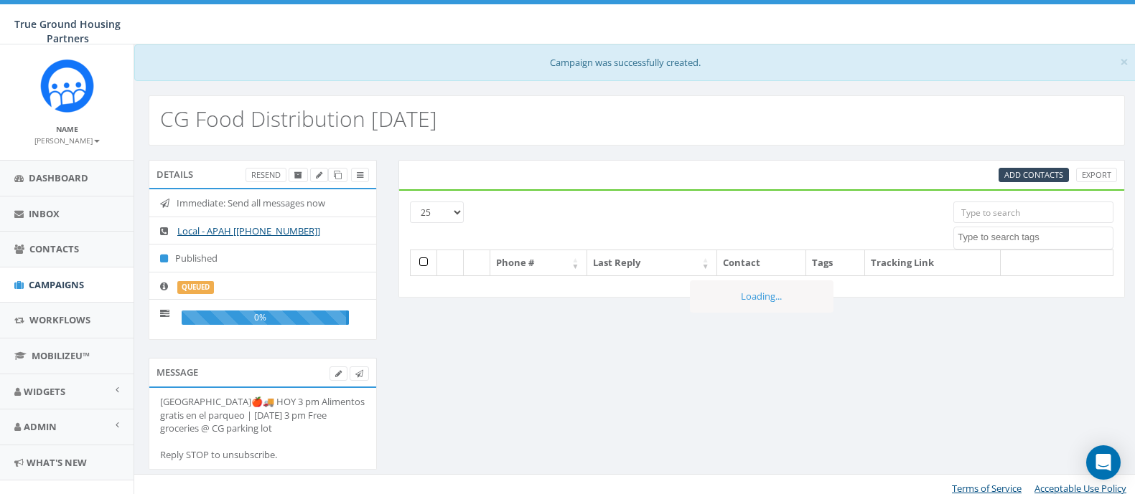
select select
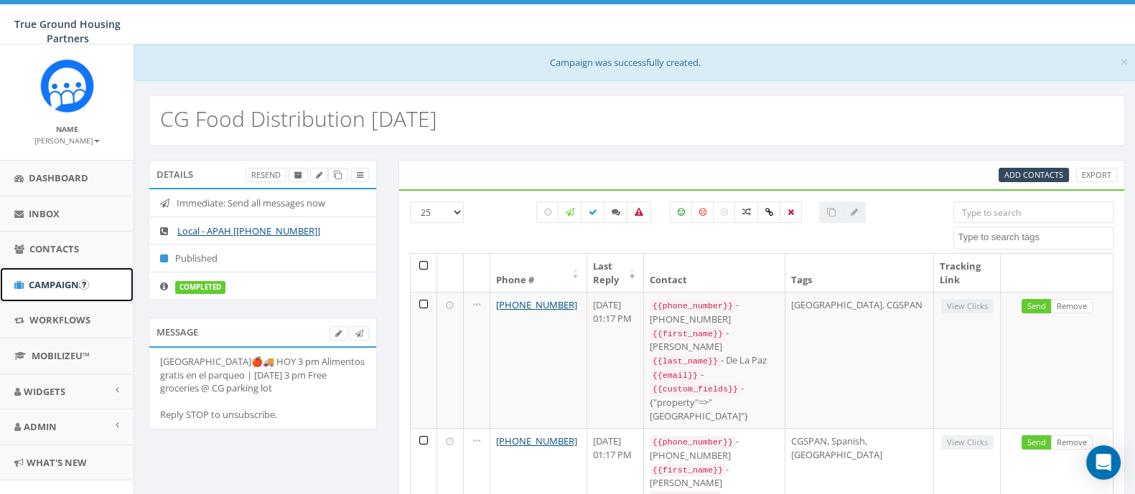
click at [36, 285] on span "Campaigns" at bounding box center [56, 284] width 55 height 13
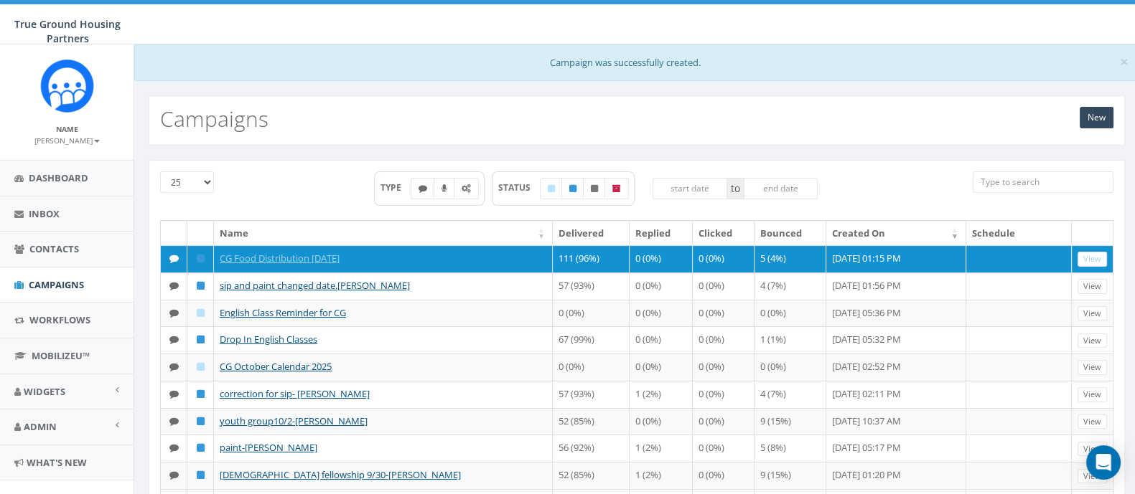
click at [901, 238] on th "Created On" at bounding box center [896, 233] width 140 height 25
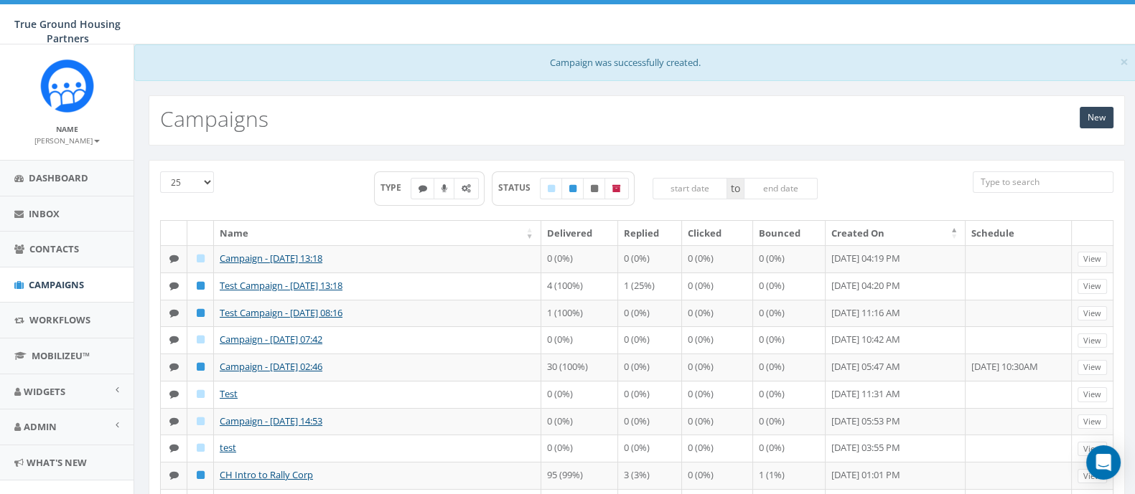
click at [921, 235] on th "Created On" at bounding box center [895, 233] width 140 height 25
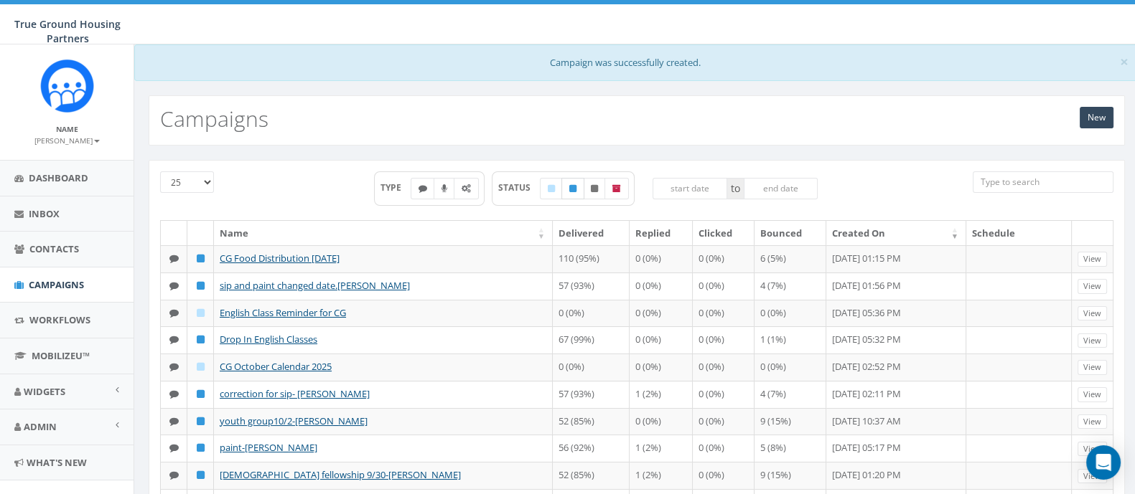
click at [572, 189] on icon at bounding box center [572, 188] width 7 height 9
checkbox input "true"
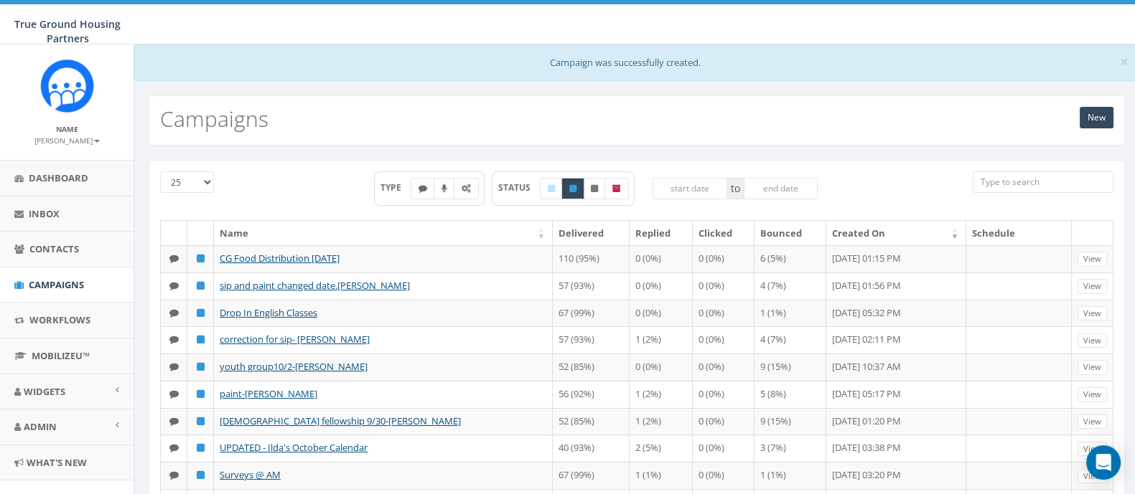
drag, startPoint x: 873, startPoint y: 148, endPoint x: 1003, endPoint y: 53, distance: 161.4
click at [964, 98] on div "New Campaigns" at bounding box center [637, 120] width 976 height 50
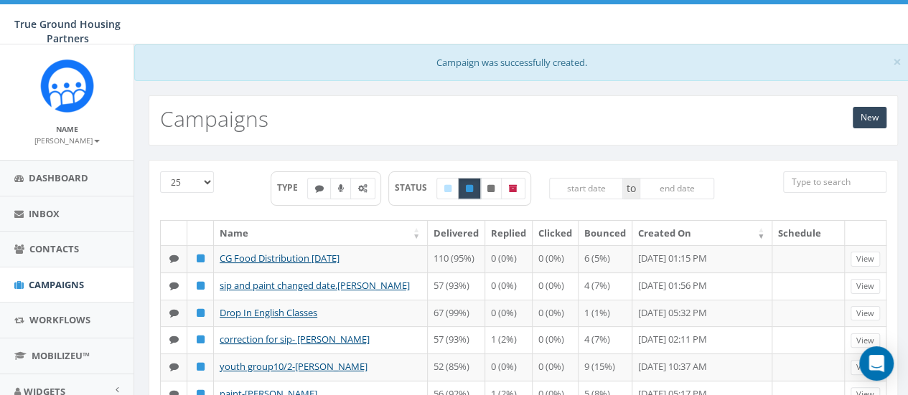
drag, startPoint x: 1041, startPoint y: 9, endPoint x: 580, endPoint y: 110, distance: 471.7
click at [580, 110] on div "New Campaigns" at bounding box center [523, 120] width 749 height 50
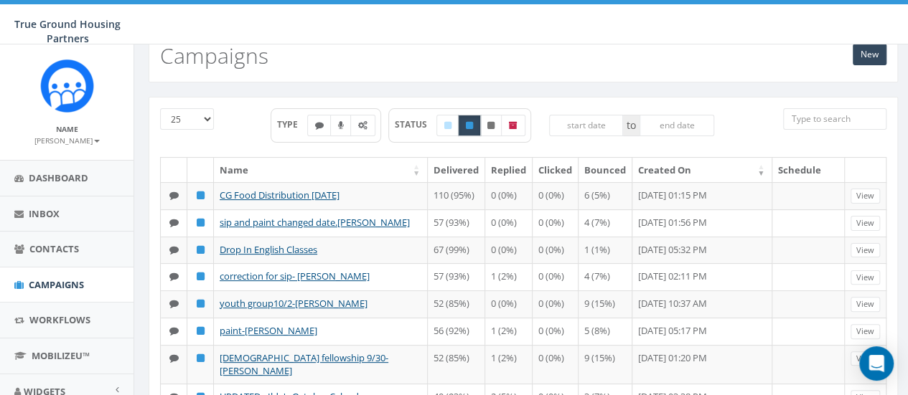
scroll to position [87, 0]
